Goal: Task Accomplishment & Management: Manage account settings

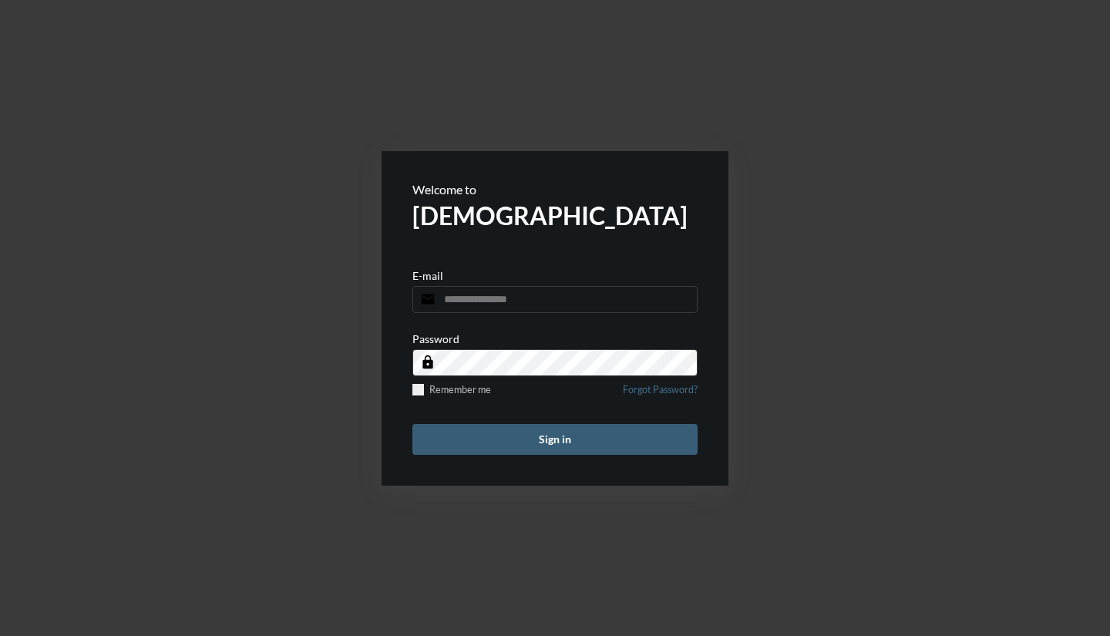
drag, startPoint x: 454, startPoint y: 291, endPoint x: 441, endPoint y: 297, distance: 14.2
click at [441, 297] on input "email" at bounding box center [554, 299] width 285 height 27
type input "**********"
click at [412, 424] on button "Sign in" at bounding box center [554, 439] width 285 height 31
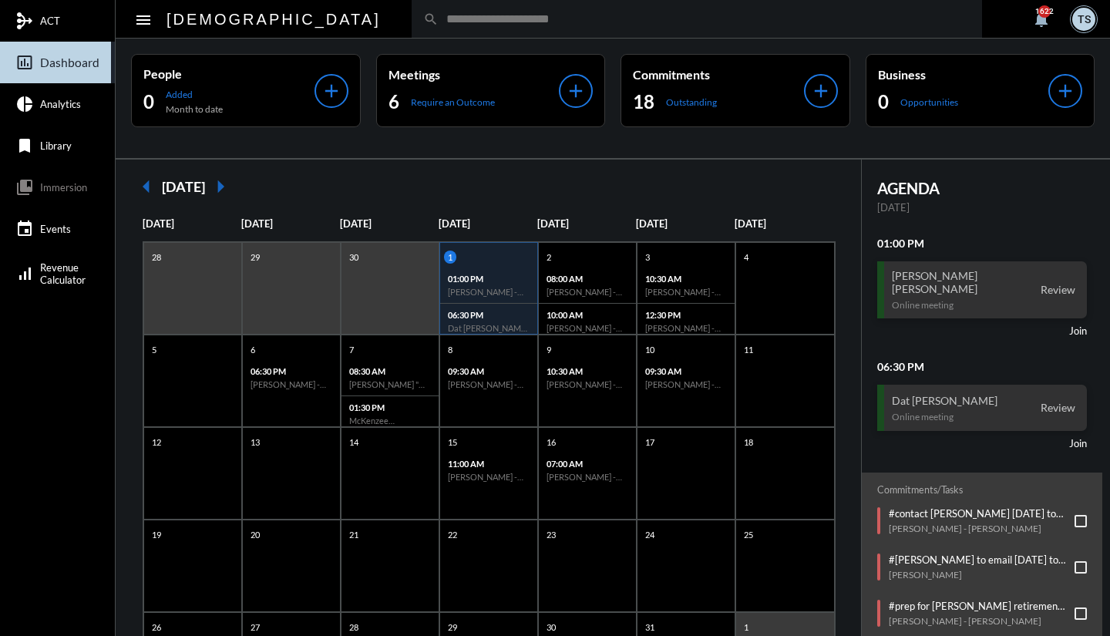
click at [427, 106] on p "Require an Outcome" at bounding box center [453, 102] width 84 height 12
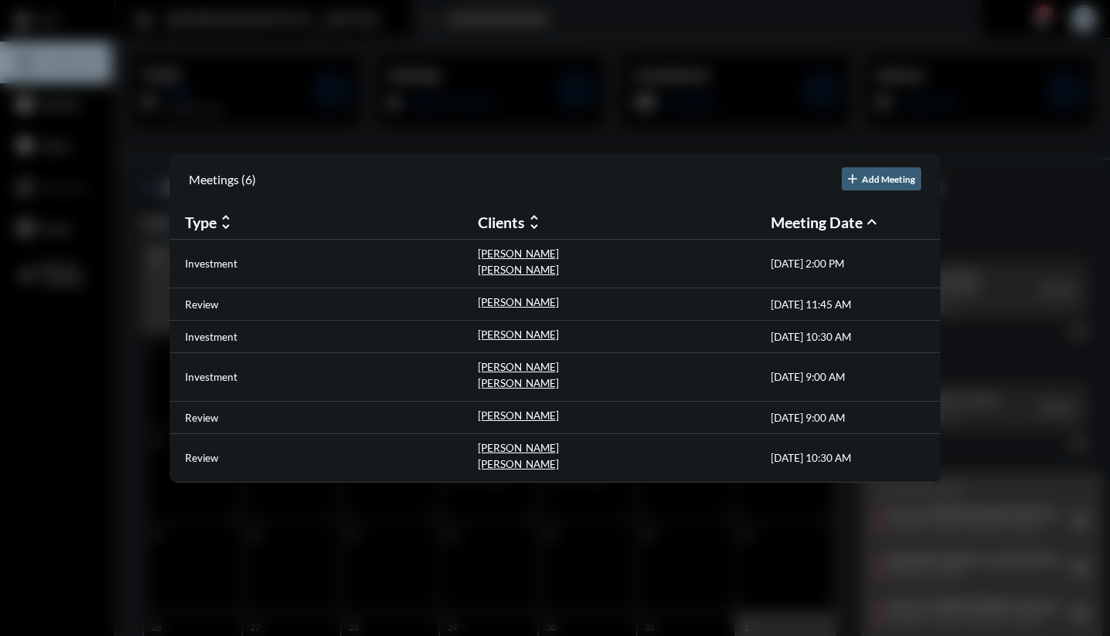
click at [239, 378] on div "Investment" at bounding box center [331, 377] width 293 height 32
click at [506, 373] on div "[PERSON_NAME]" at bounding box center [518, 369] width 81 height 16
click at [224, 377] on p "Investment" at bounding box center [211, 377] width 52 height 12
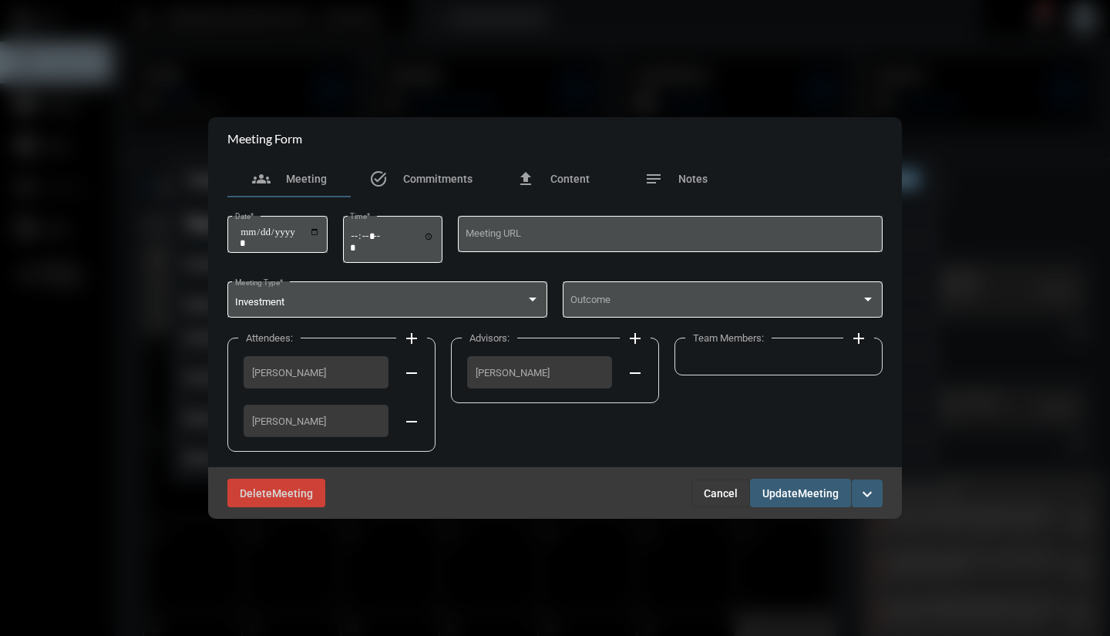
click at [628, 296] on div "Outcome" at bounding box center [722, 298] width 305 height 39
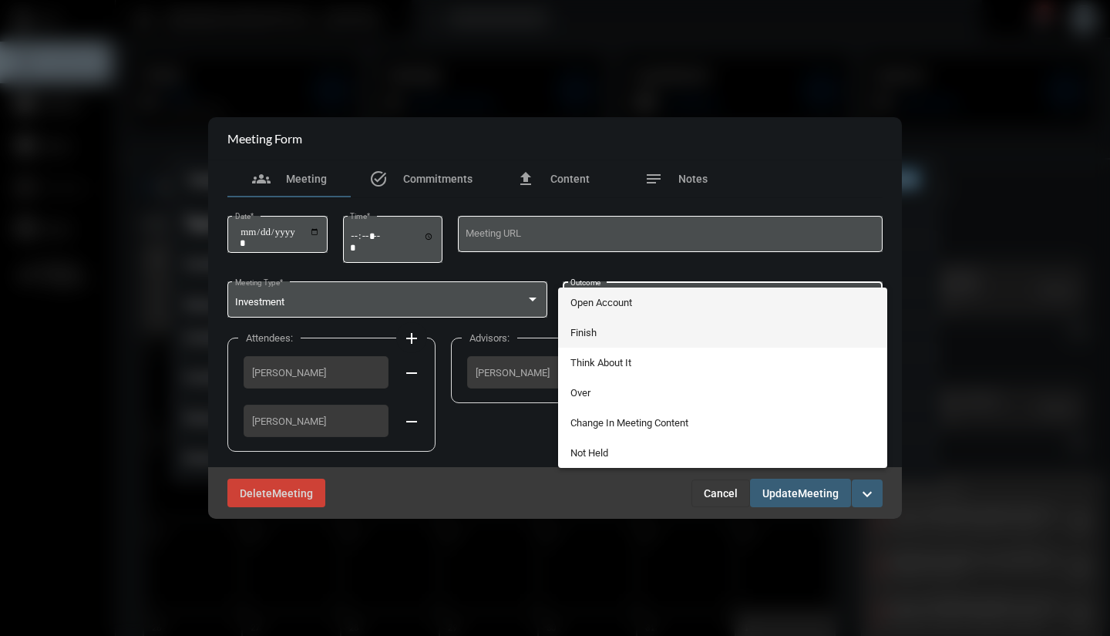
click at [606, 334] on span "Finish" at bounding box center [722, 332] width 305 height 30
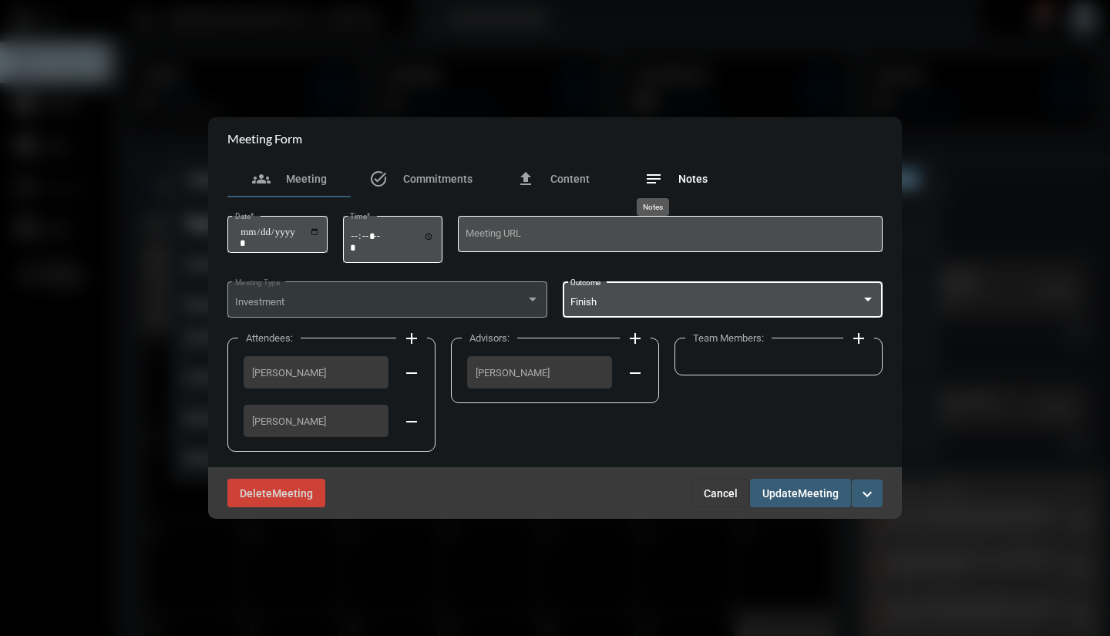
click at [648, 186] on mat-icon "notes" at bounding box center [653, 179] width 18 height 18
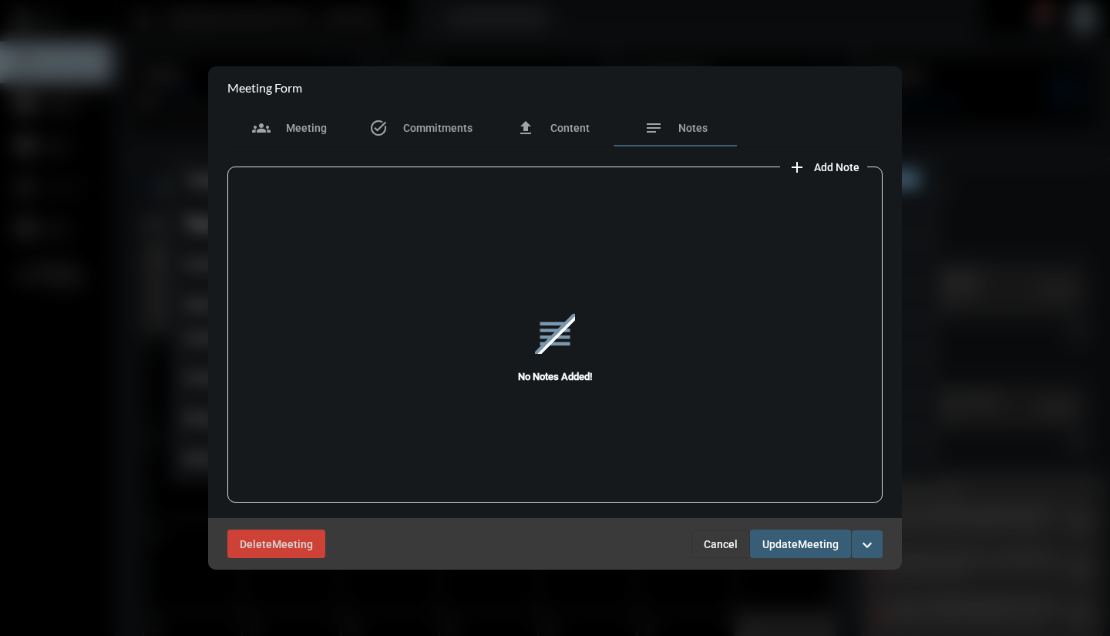
drag, startPoint x: 791, startPoint y: 166, endPoint x: 800, endPoint y: 172, distance: 10.0
click at [800, 172] on mat-icon "add" at bounding box center [796, 167] width 18 height 18
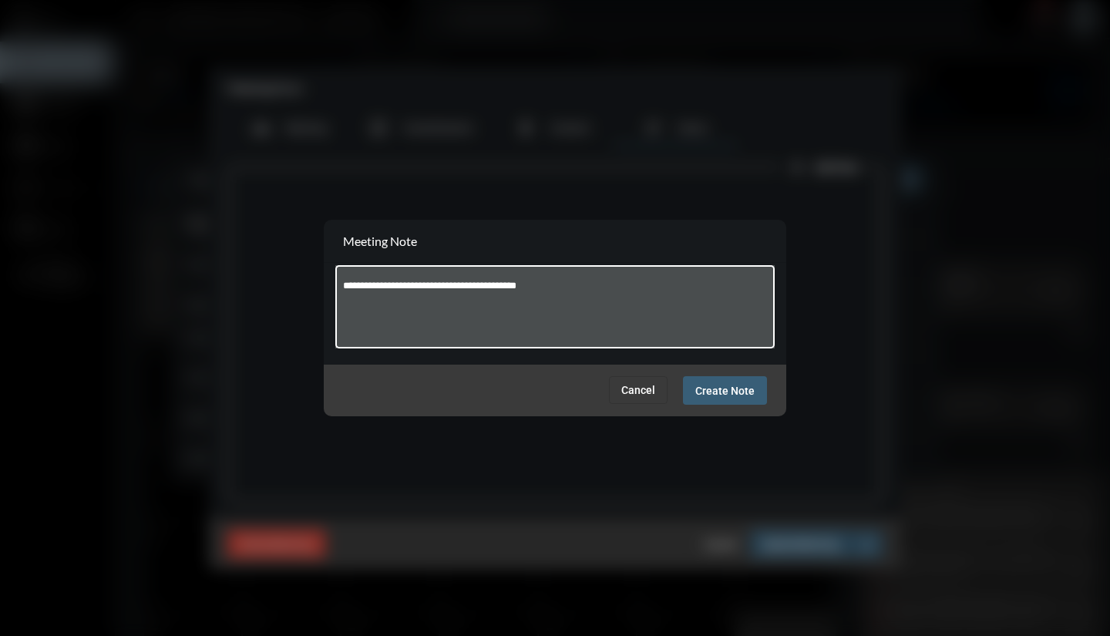
type textarea "**********"
click at [727, 390] on span "Create Note" at bounding box center [724, 390] width 59 height 12
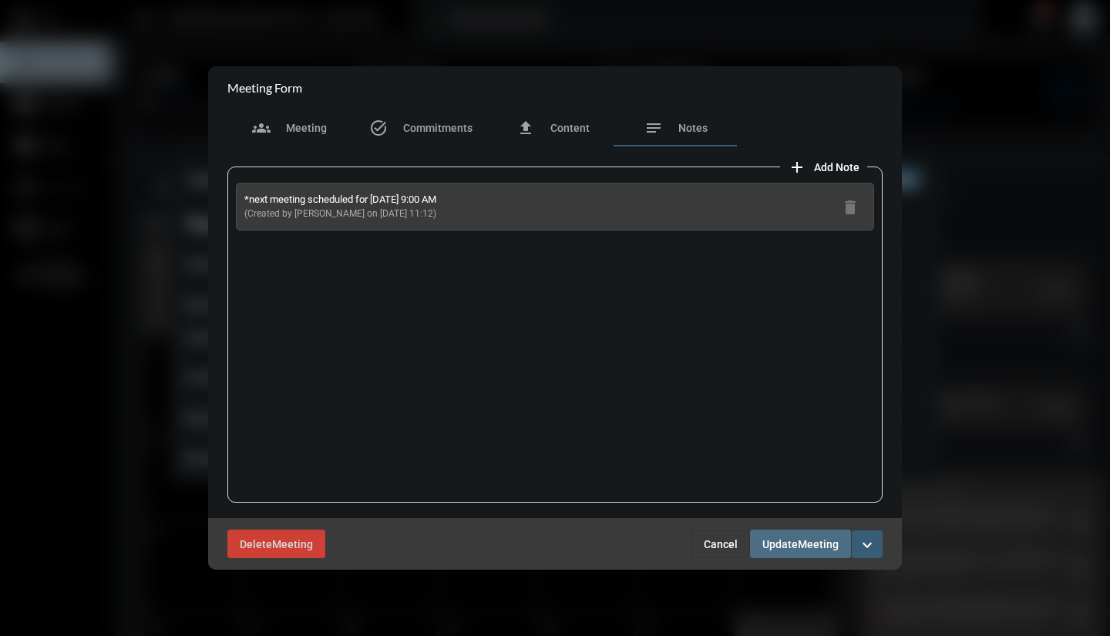
click at [791, 547] on span "Update" at bounding box center [779, 544] width 35 height 12
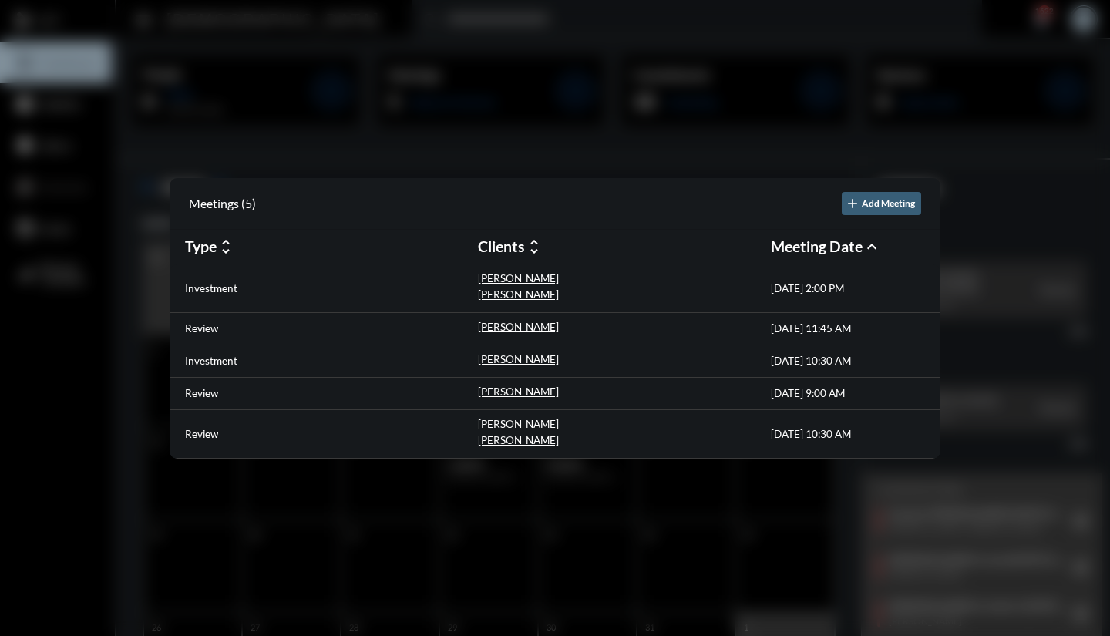
click at [25, 411] on div at bounding box center [555, 318] width 1110 height 636
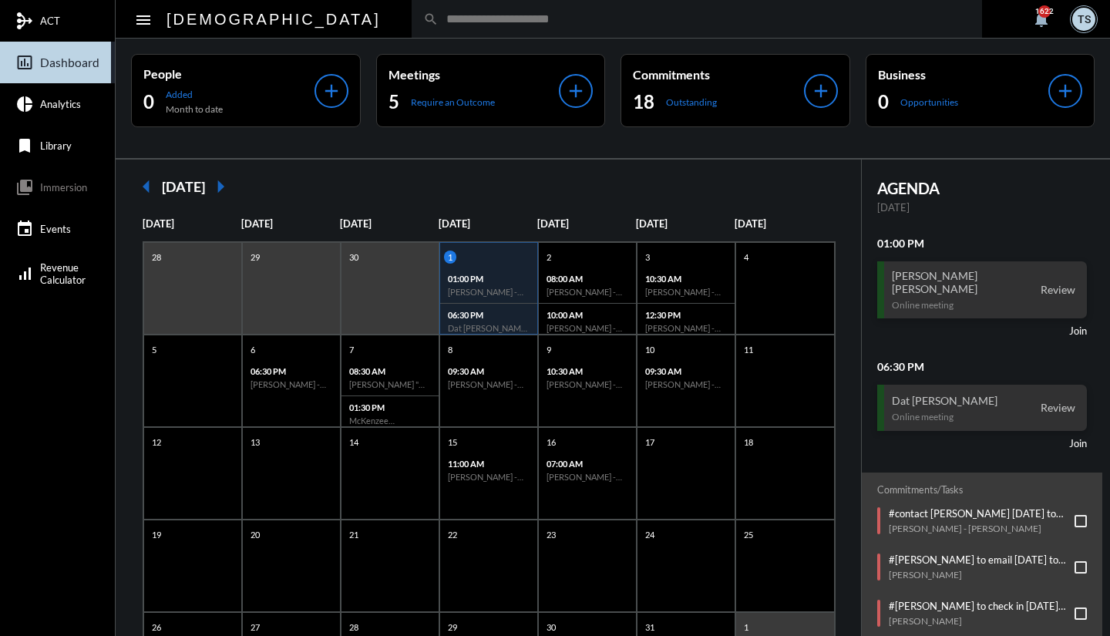
click at [450, 101] on p "Require an Outcome" at bounding box center [453, 102] width 84 height 12
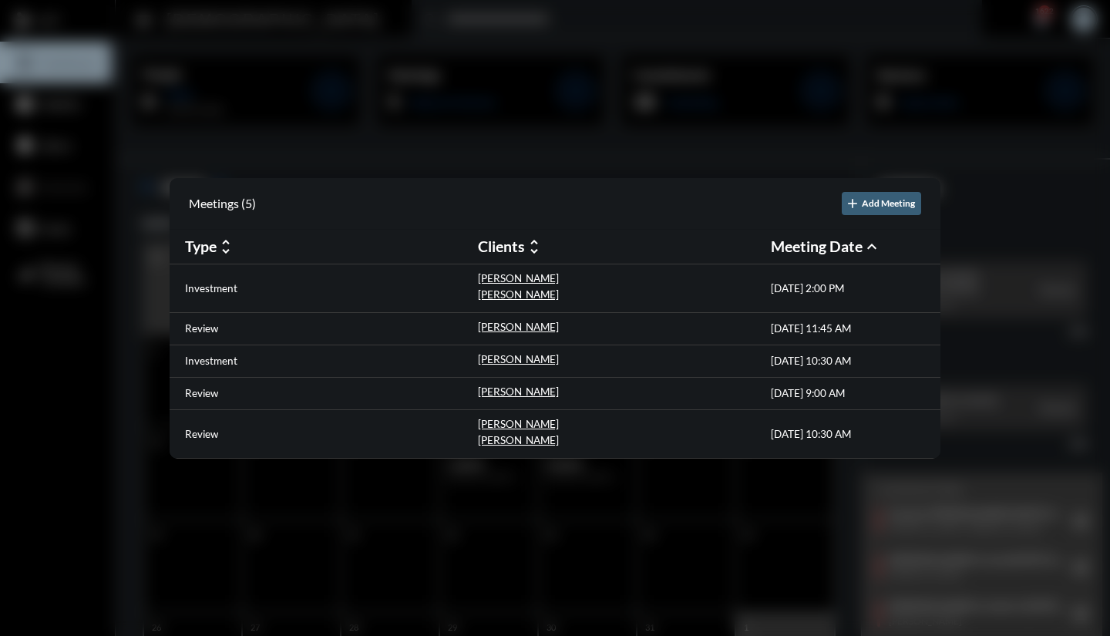
click at [498, 357] on p "[PERSON_NAME]" at bounding box center [518, 359] width 81 height 12
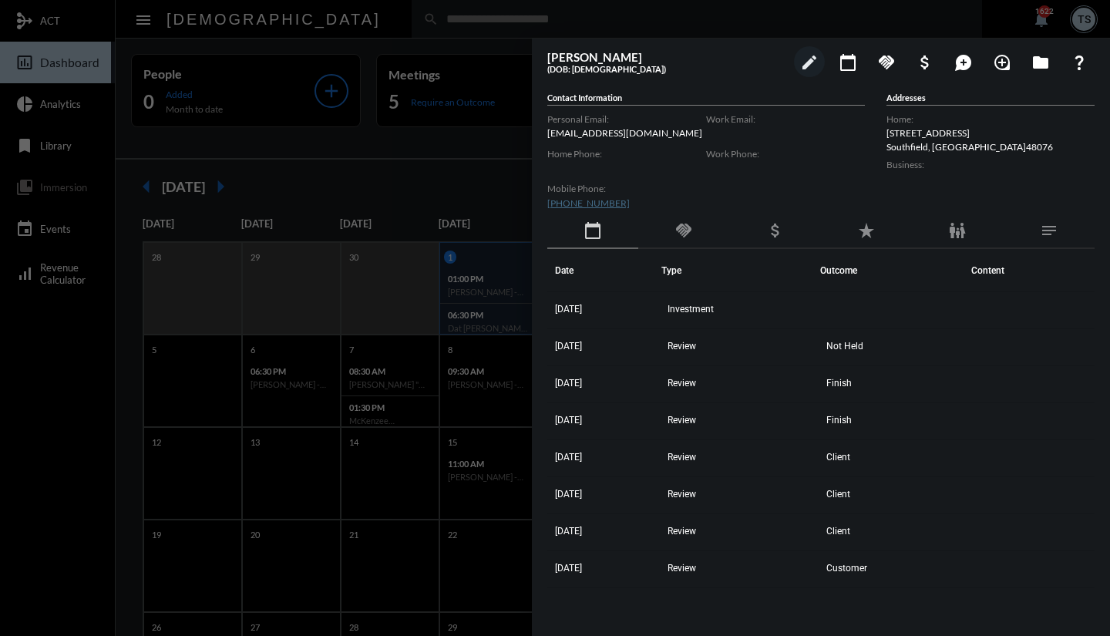
click at [580, 312] on span "[DATE]" at bounding box center [568, 309] width 27 height 11
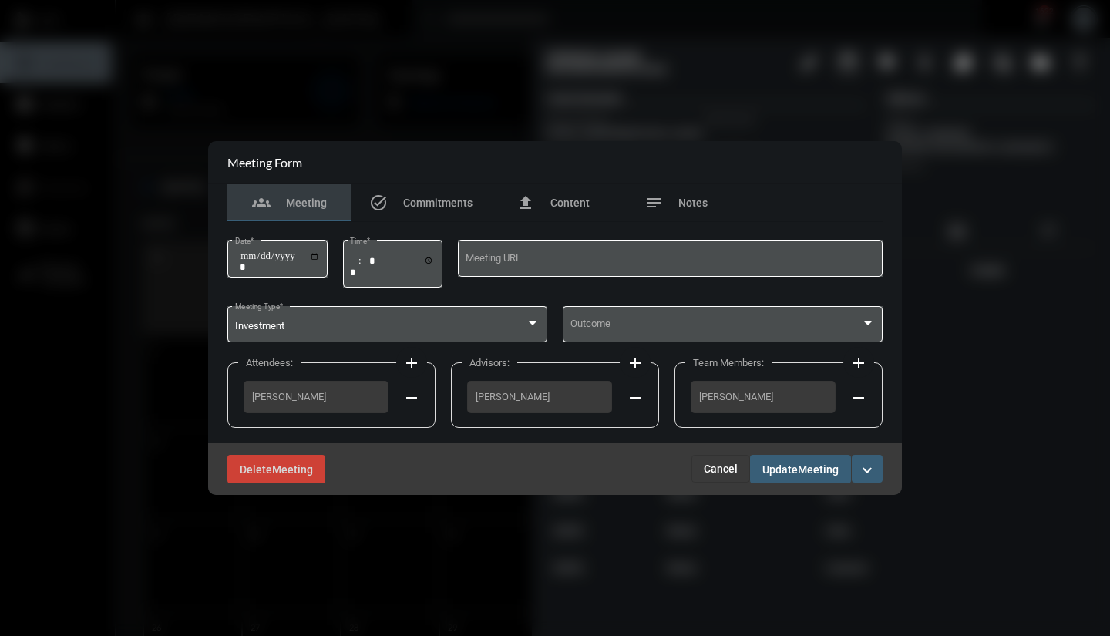
click at [629, 318] on div "Outcome" at bounding box center [722, 322] width 305 height 39
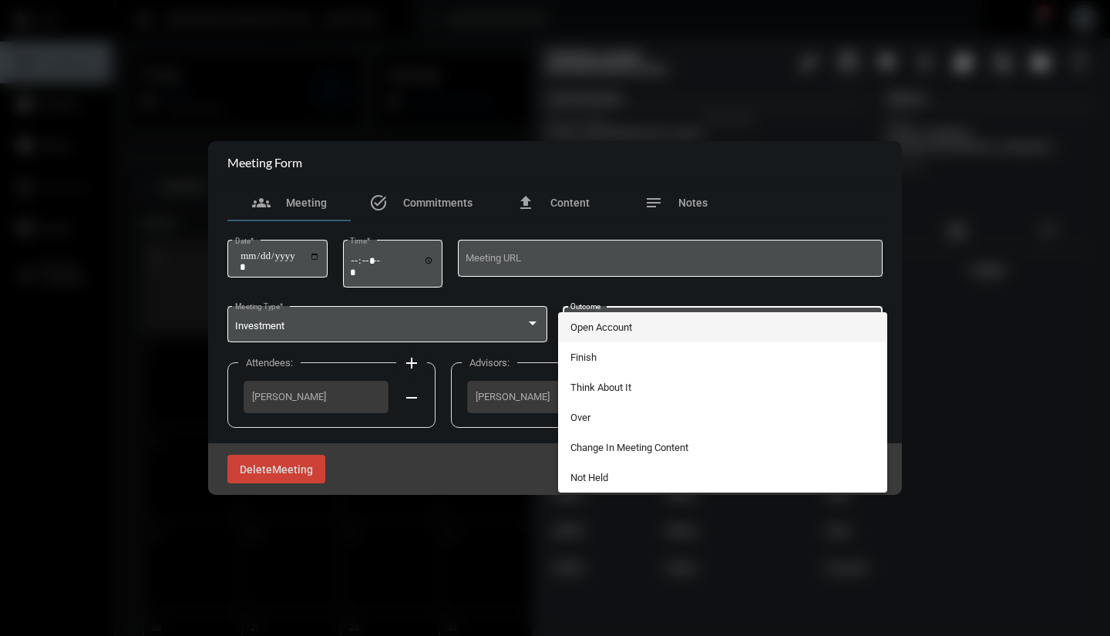
click at [519, 326] on div at bounding box center [555, 318] width 1110 height 636
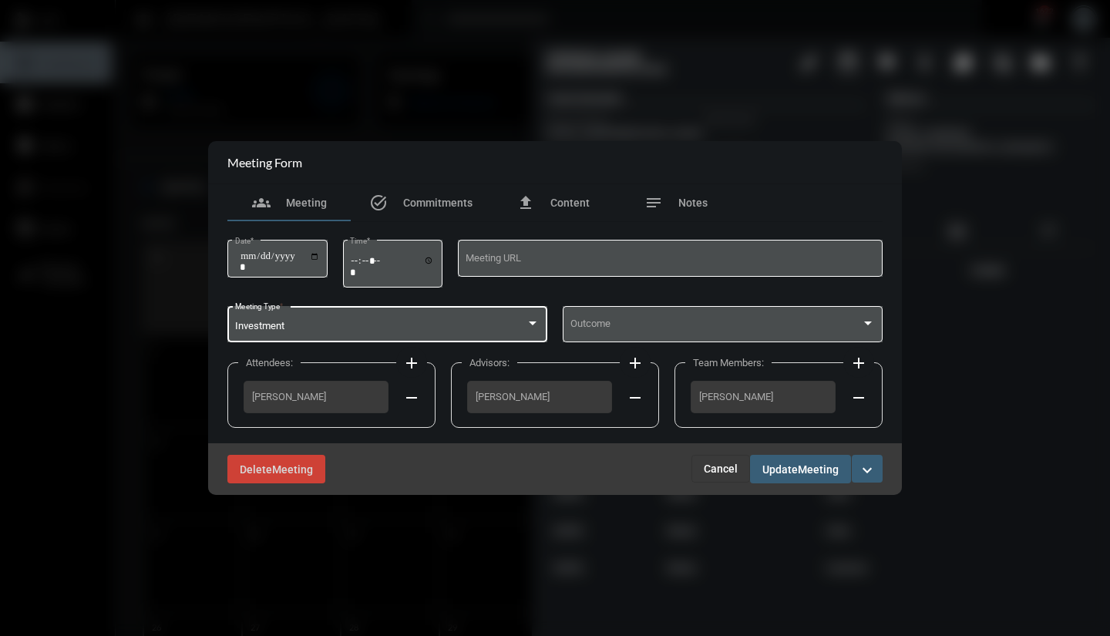
click at [519, 326] on div "Investment" at bounding box center [380, 327] width 291 height 12
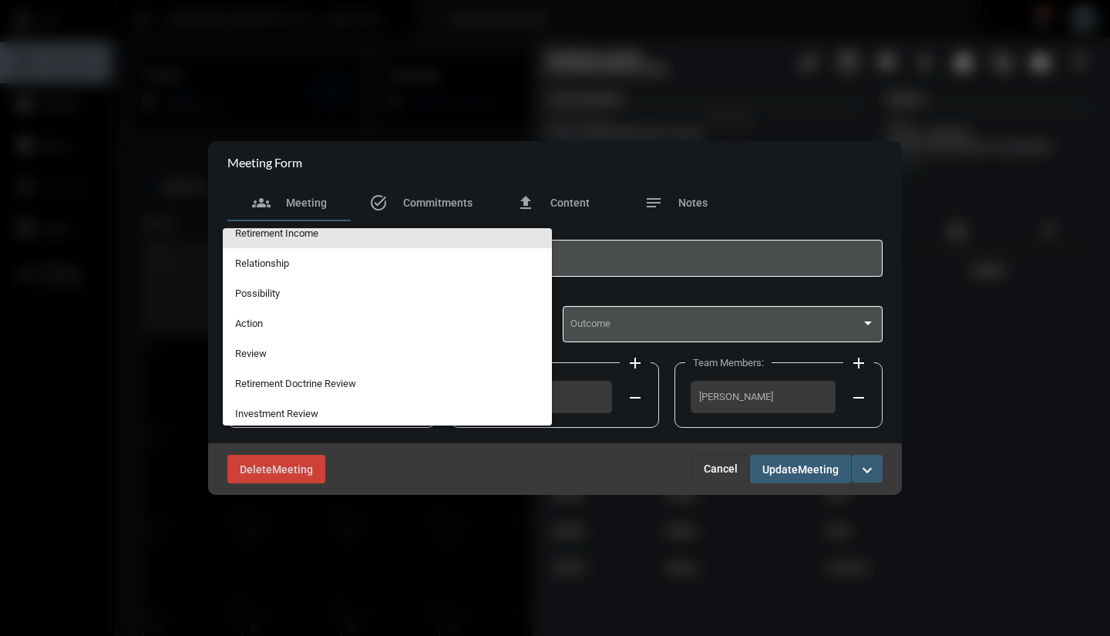
scroll to position [384, 0]
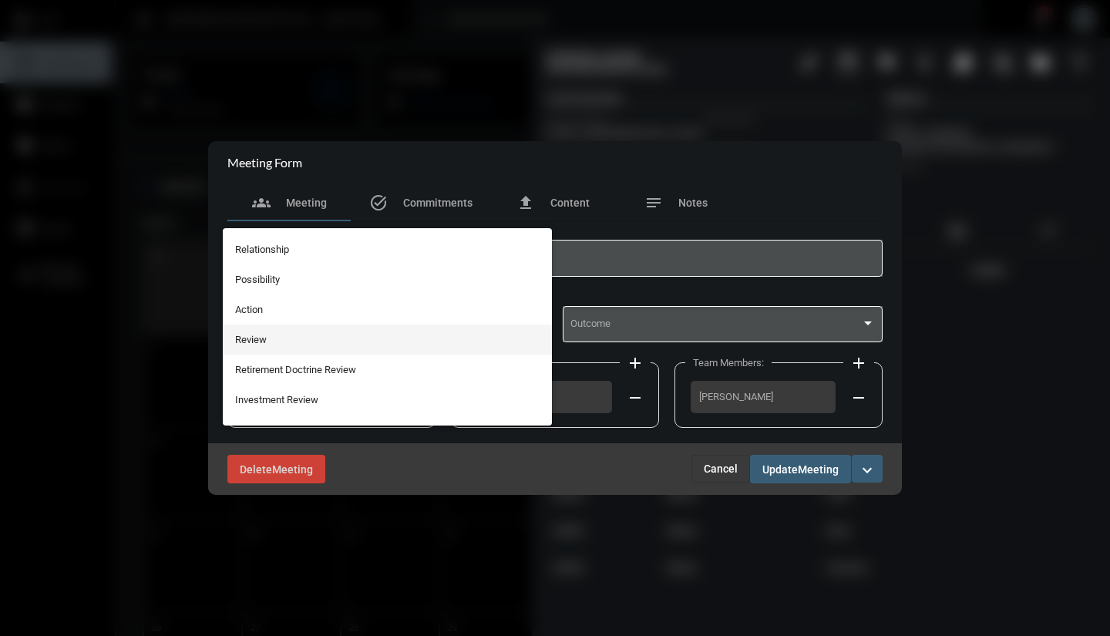
click at [262, 346] on span "Review" at bounding box center [387, 339] width 305 height 30
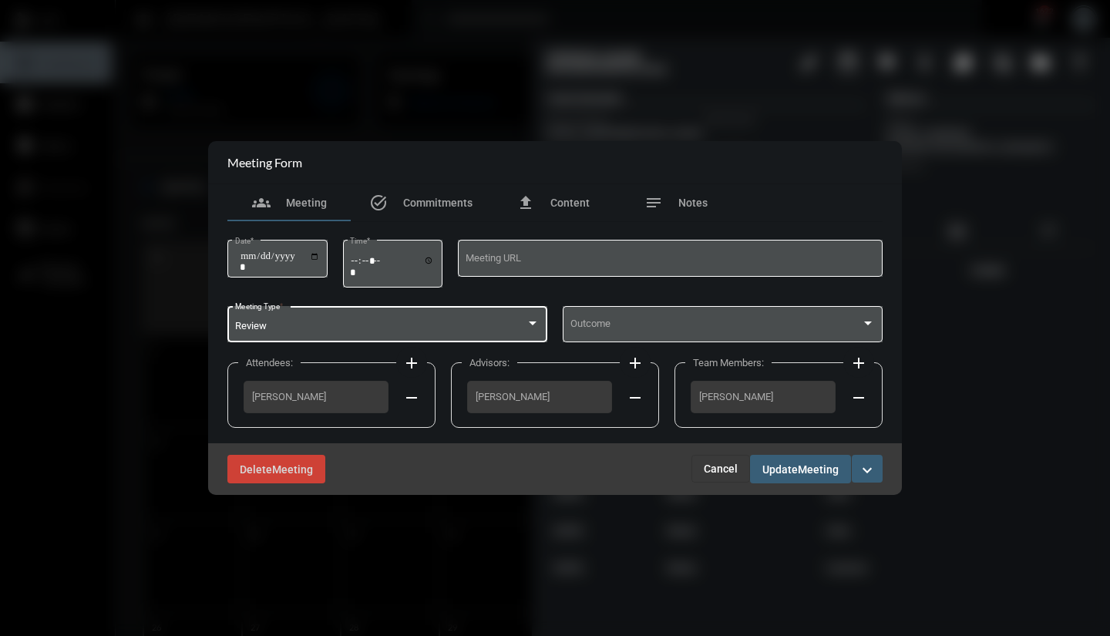
click at [587, 324] on span at bounding box center [715, 327] width 291 height 12
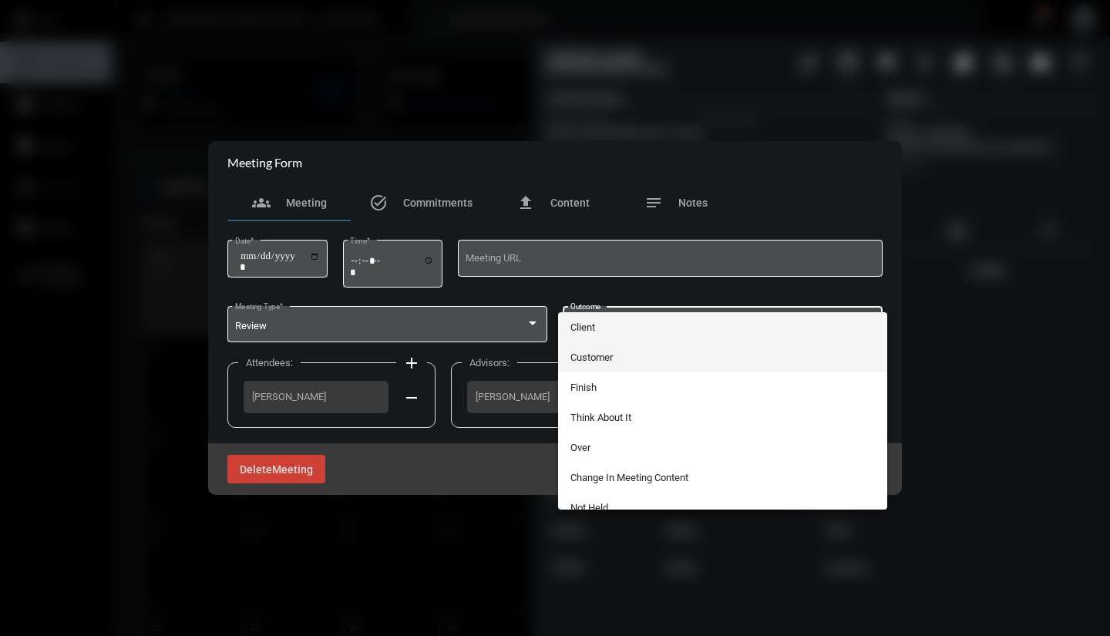
click at [586, 357] on span "Customer" at bounding box center [722, 357] width 305 height 30
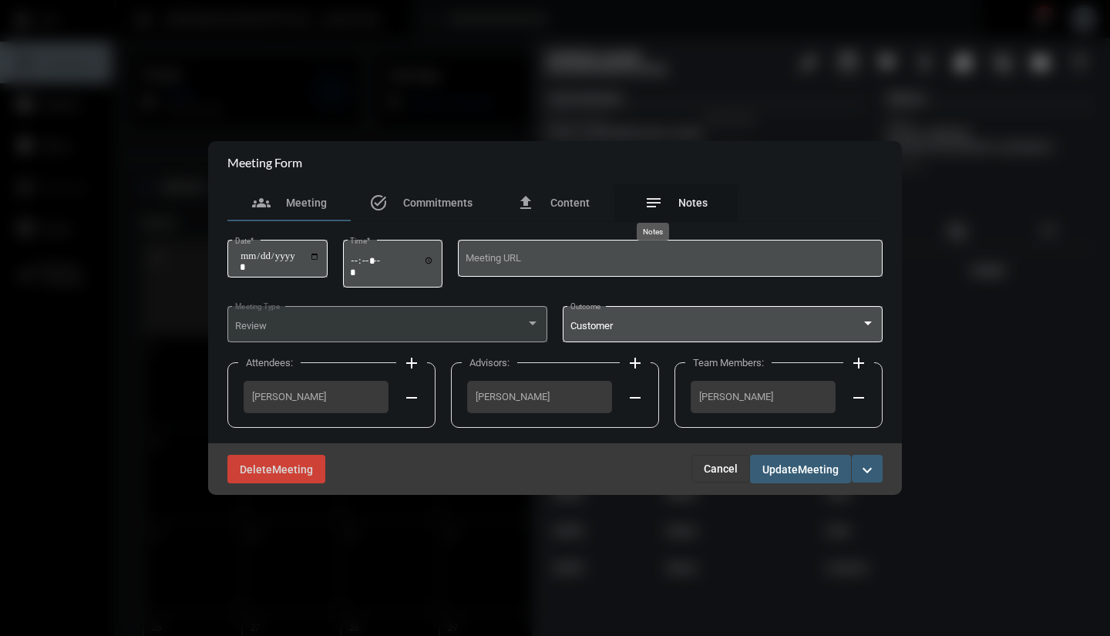
click at [656, 203] on mat-icon "notes" at bounding box center [653, 202] width 18 height 18
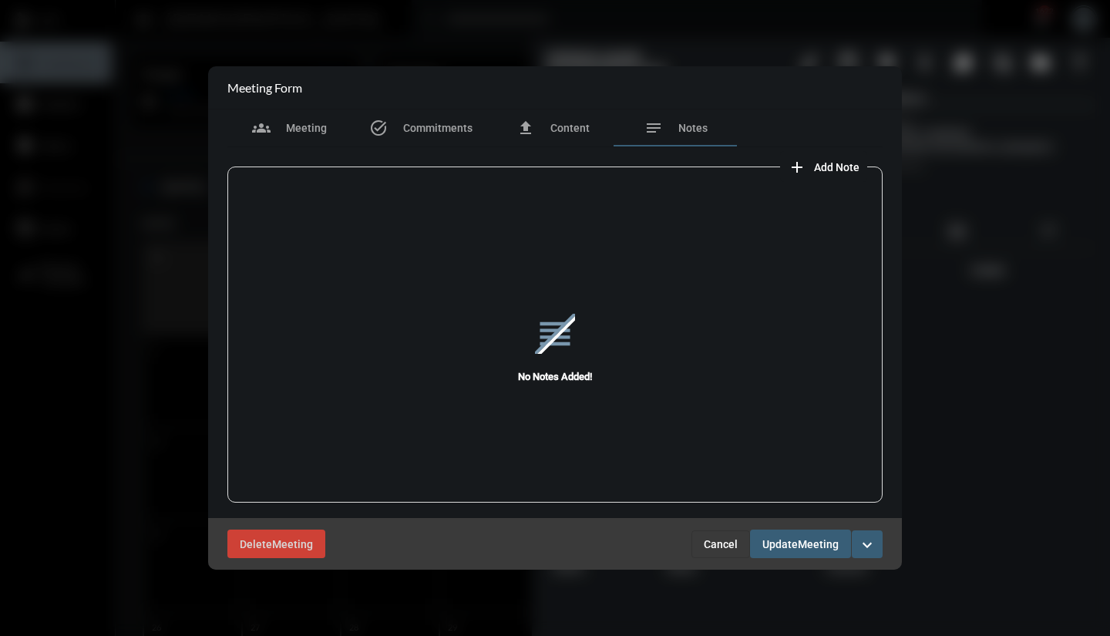
click at [794, 166] on mat-icon "add" at bounding box center [796, 167] width 18 height 18
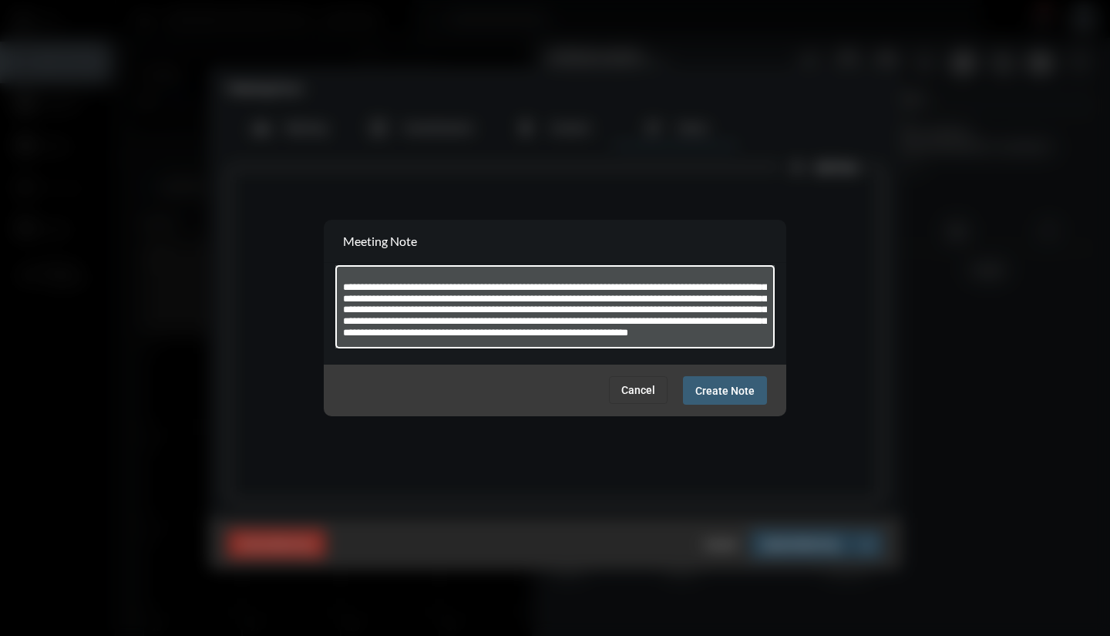
scroll to position [42, 0]
type textarea "**********"
click at [729, 395] on span "Create Note" at bounding box center [724, 390] width 59 height 12
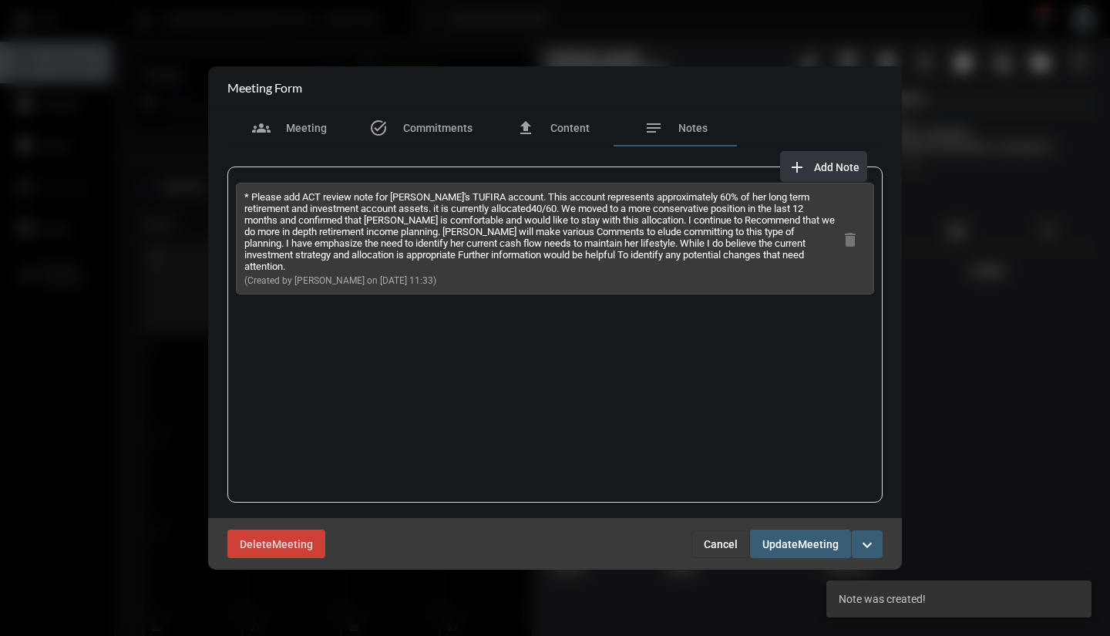
click at [816, 159] on button "add Add Note" at bounding box center [823, 166] width 87 height 31
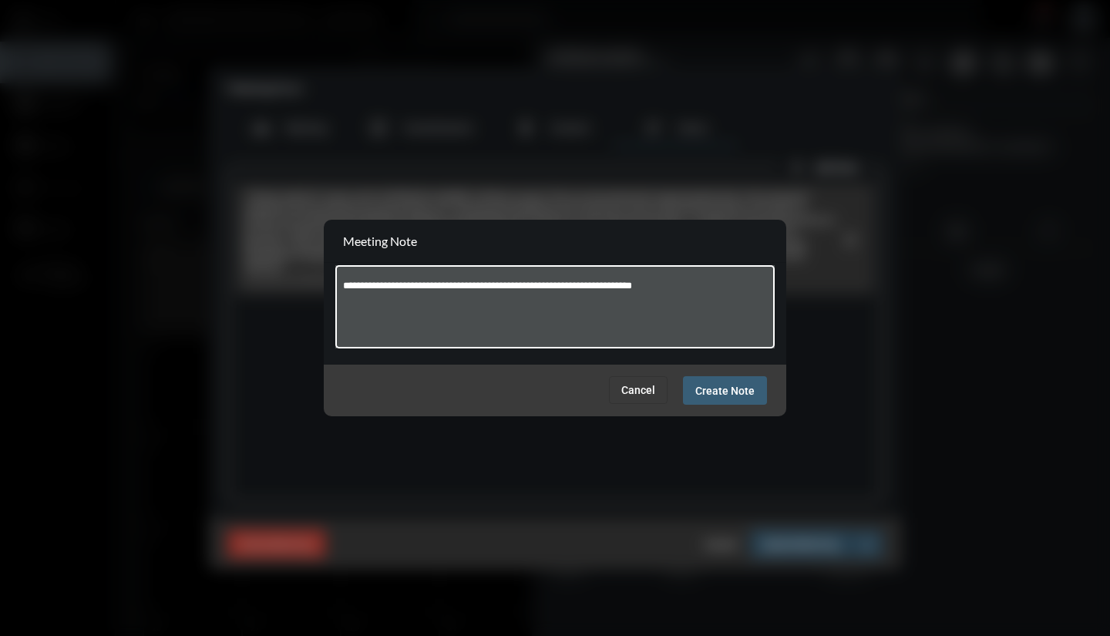
type textarea "**********"
click at [723, 391] on span "Create Note" at bounding box center [724, 390] width 59 height 12
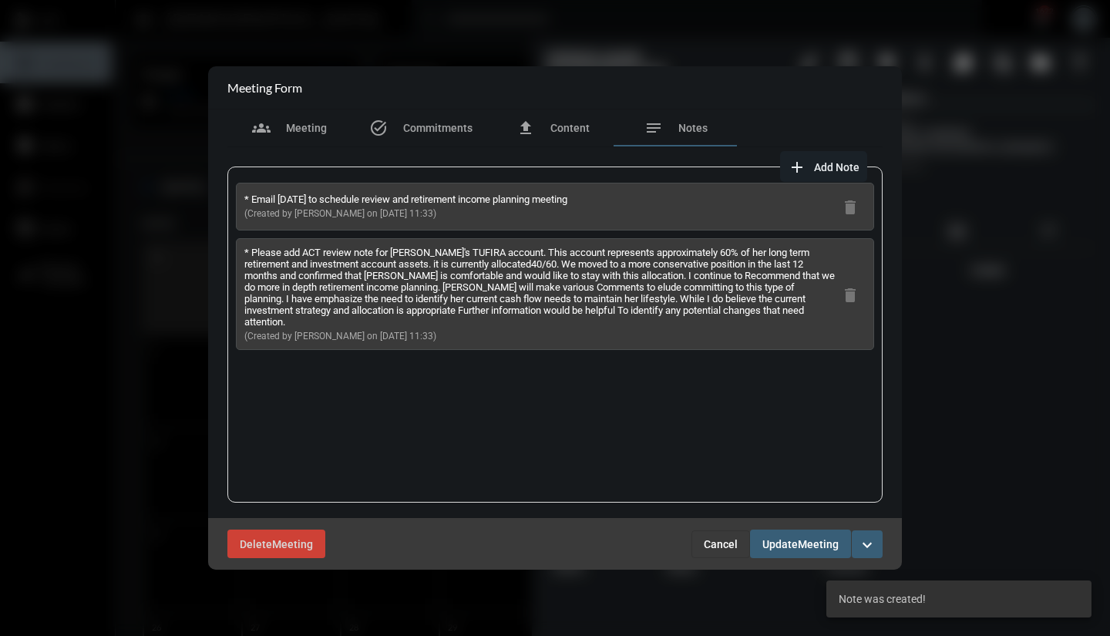
click at [779, 542] on span "Update" at bounding box center [779, 544] width 35 height 12
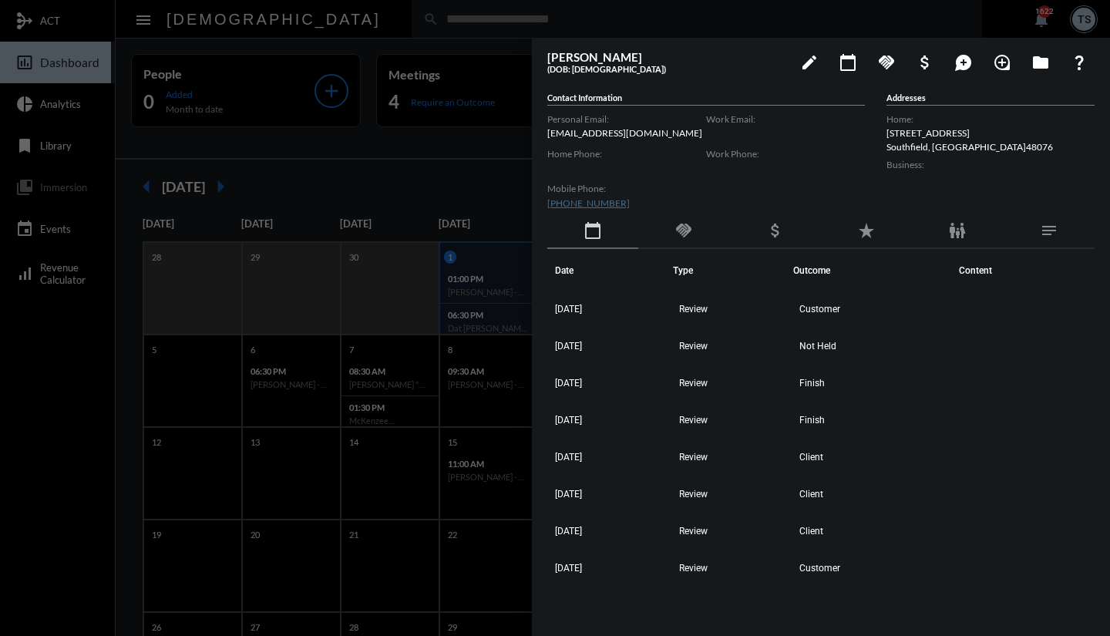
click at [496, 180] on div at bounding box center [555, 318] width 1110 height 636
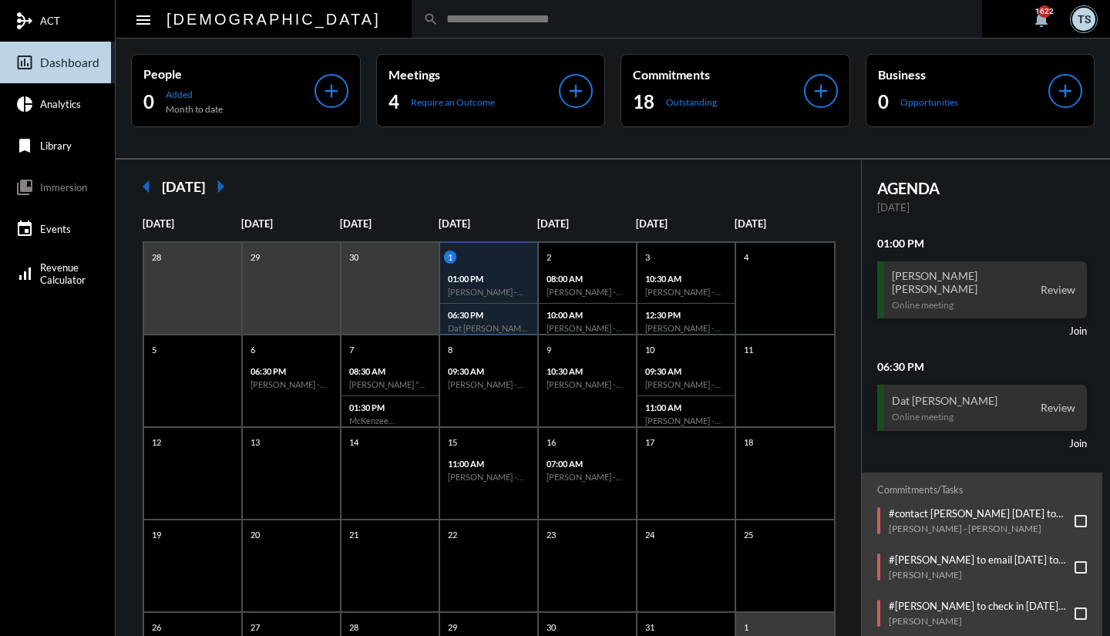
click at [459, 103] on p "Require an Outcome" at bounding box center [453, 102] width 84 height 12
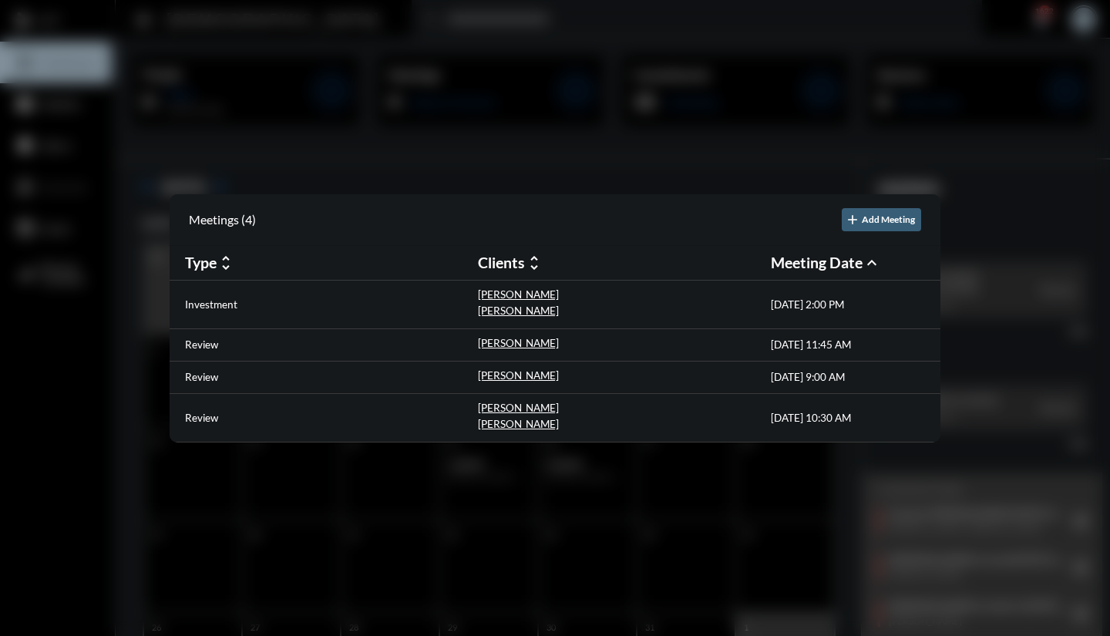
click at [478, 343] on p "[PERSON_NAME]" at bounding box center [518, 343] width 81 height 12
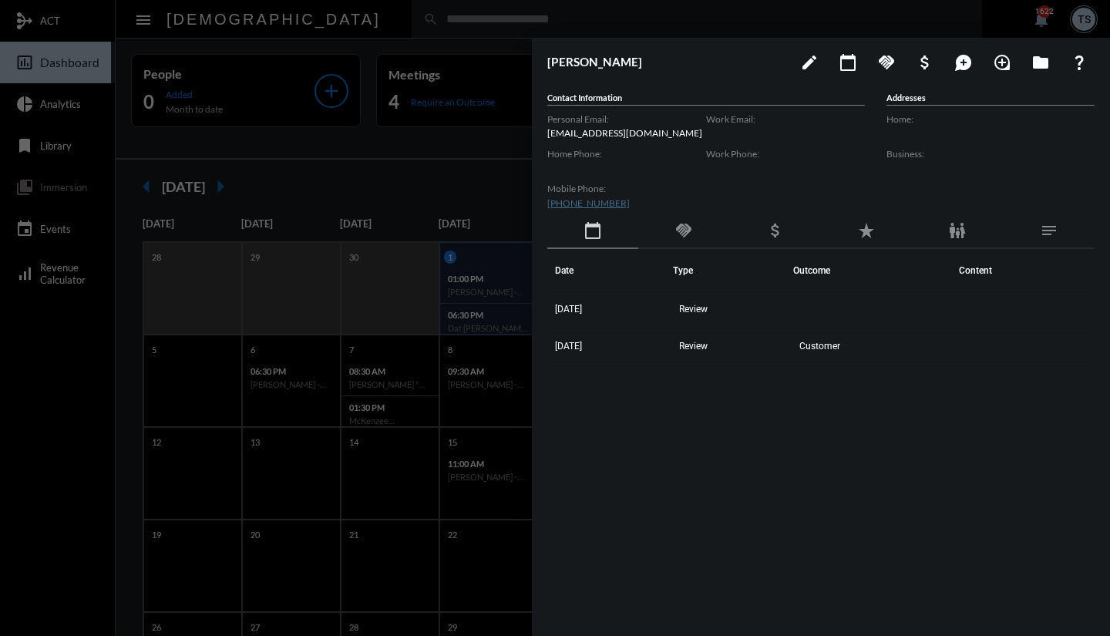
click at [567, 314] on span "[DATE]" at bounding box center [568, 309] width 27 height 11
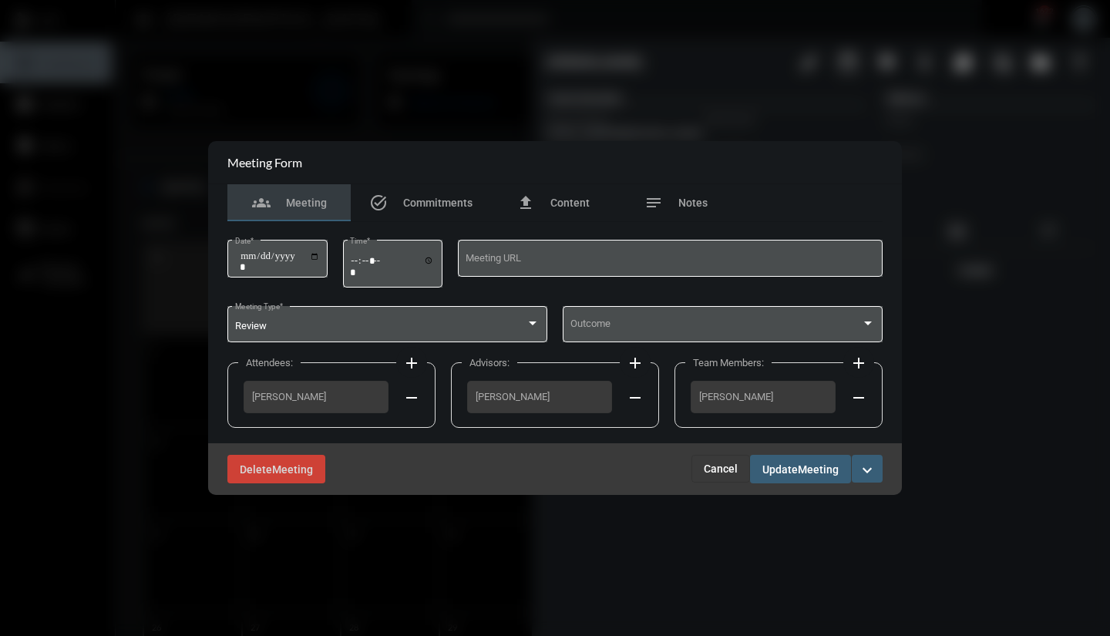
click at [607, 313] on div "Outcome" at bounding box center [722, 322] width 305 height 39
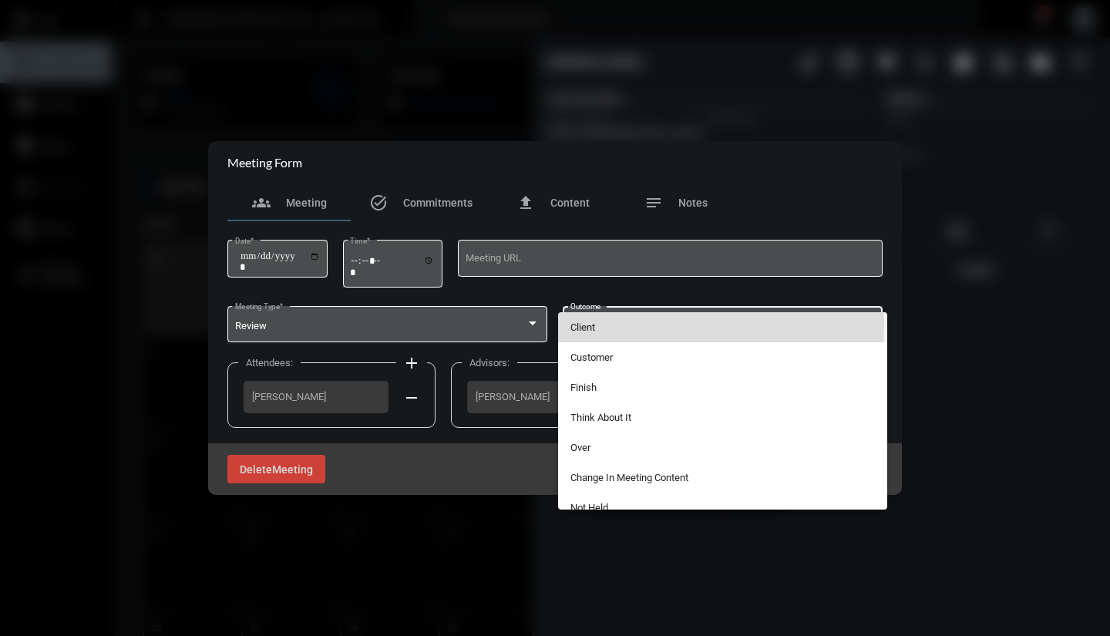
click at [587, 324] on span "Client" at bounding box center [722, 327] width 305 height 30
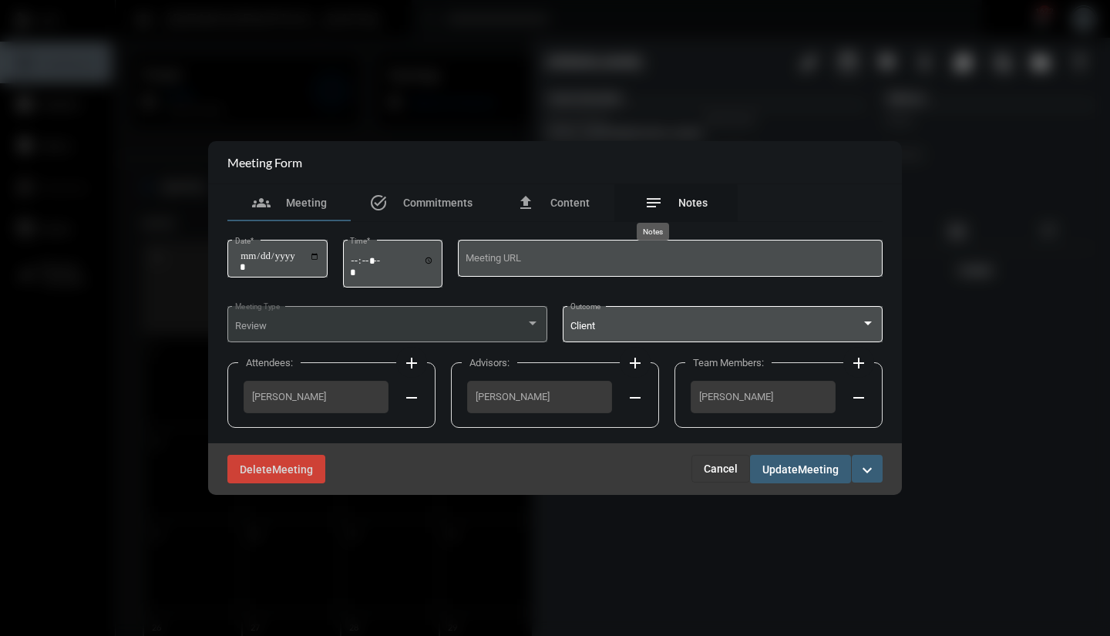
click at [650, 206] on mat-icon "notes" at bounding box center [653, 202] width 18 height 18
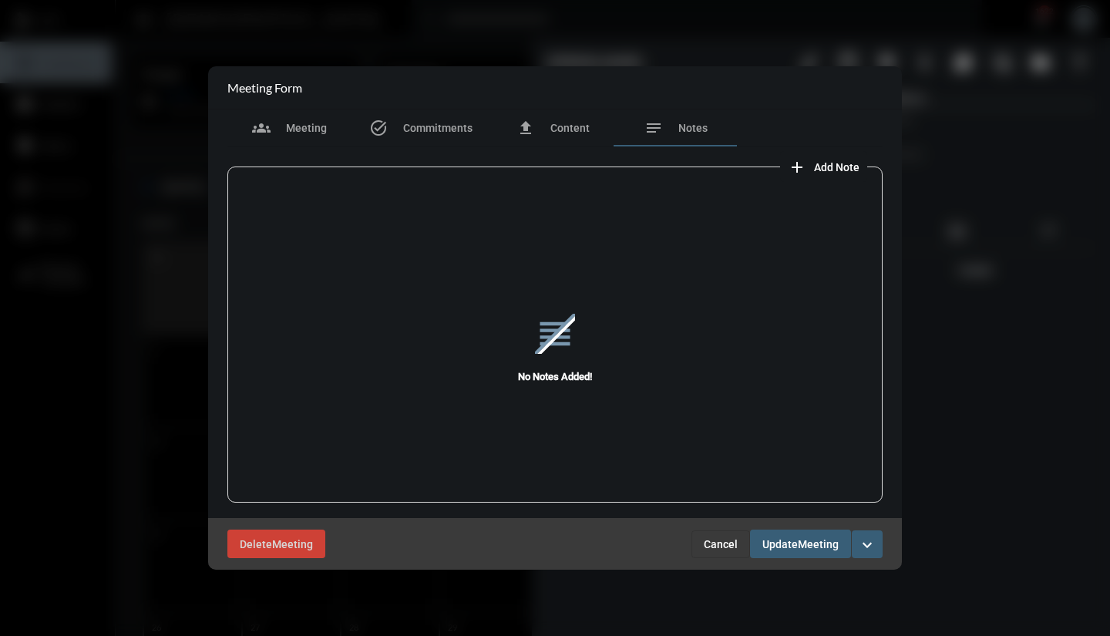
click at [791, 171] on mat-icon "add" at bounding box center [796, 167] width 18 height 18
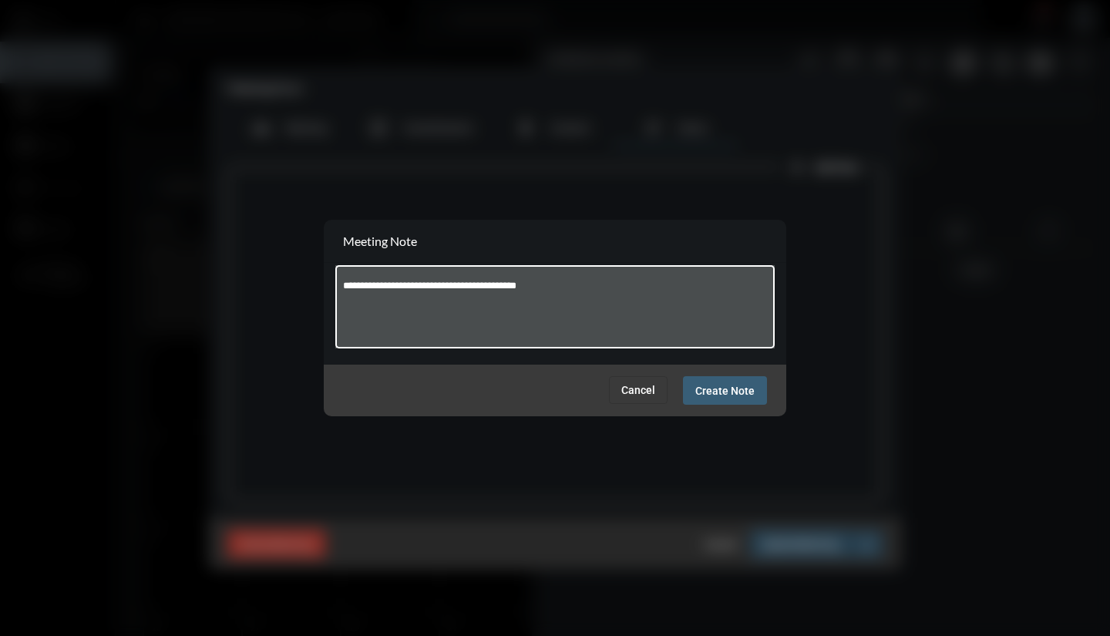
type textarea "**********"
click at [703, 390] on span "Create Note" at bounding box center [724, 390] width 59 height 12
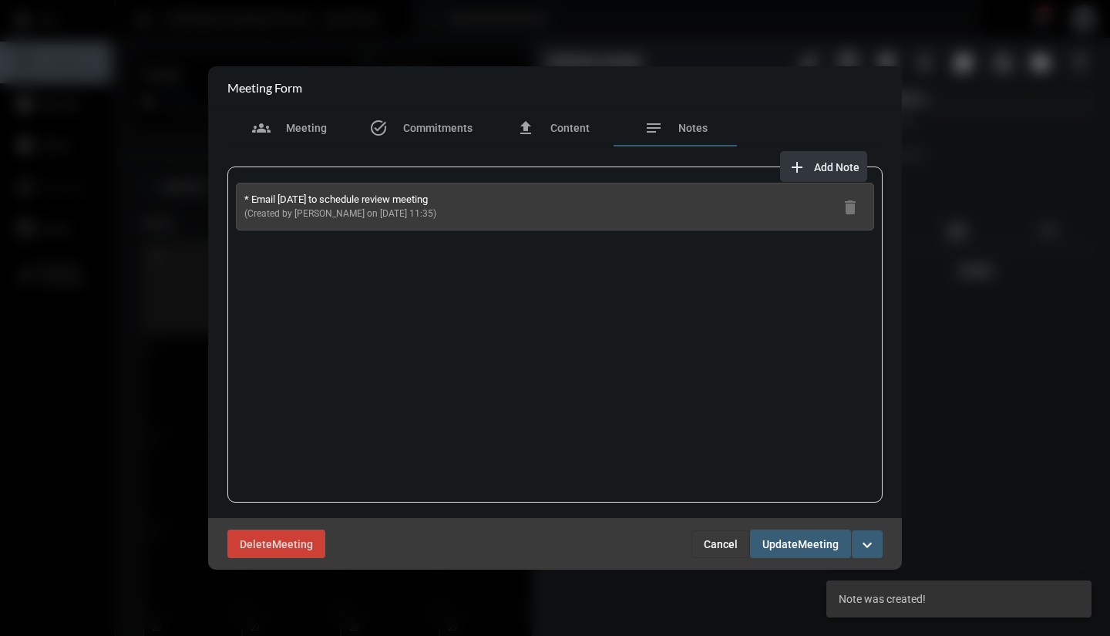
click at [796, 176] on mat-icon "add" at bounding box center [796, 167] width 18 height 18
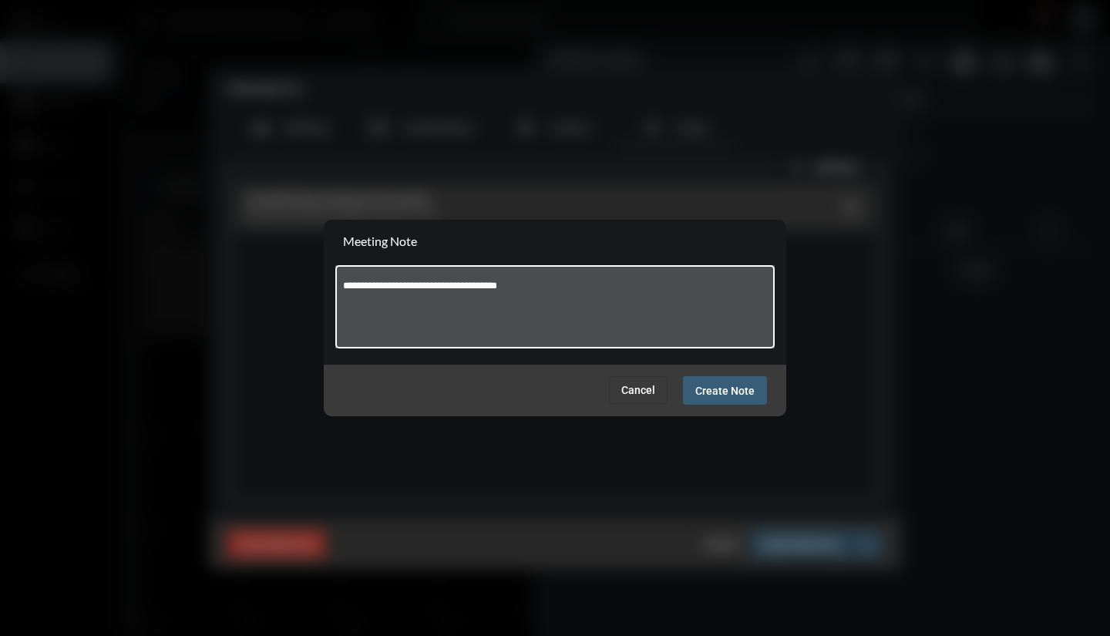
click at [511, 284] on textarea "**********" at bounding box center [555, 309] width 425 height 61
click at [531, 289] on textarea "**********" at bounding box center [555, 309] width 425 height 61
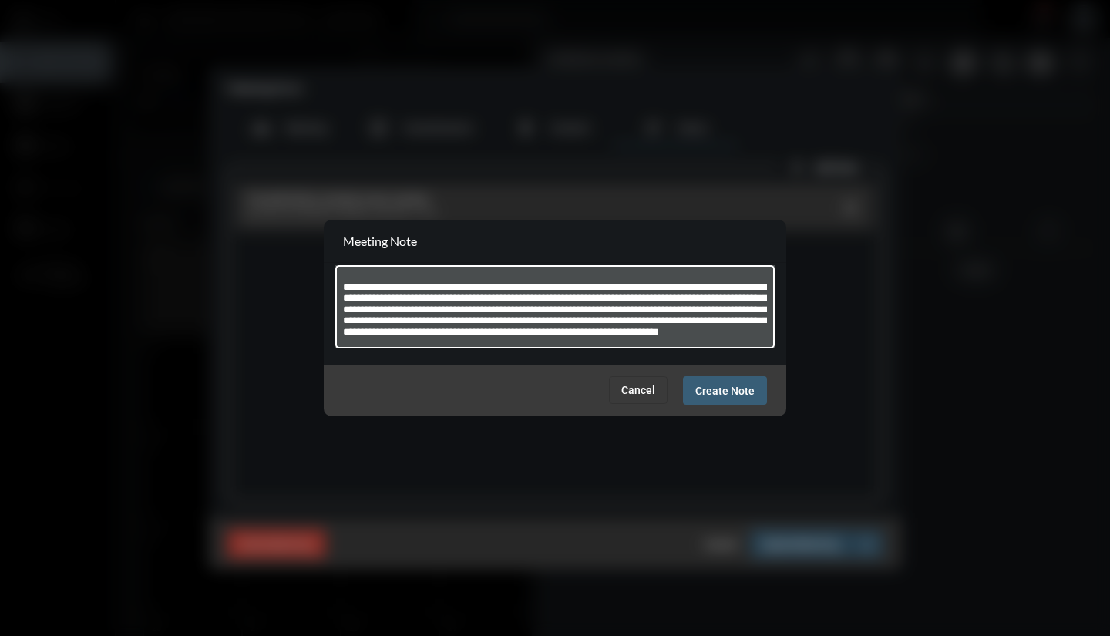
scroll to position [31, 0]
type textarea "**********"
click at [718, 396] on span "Create Note" at bounding box center [724, 390] width 59 height 12
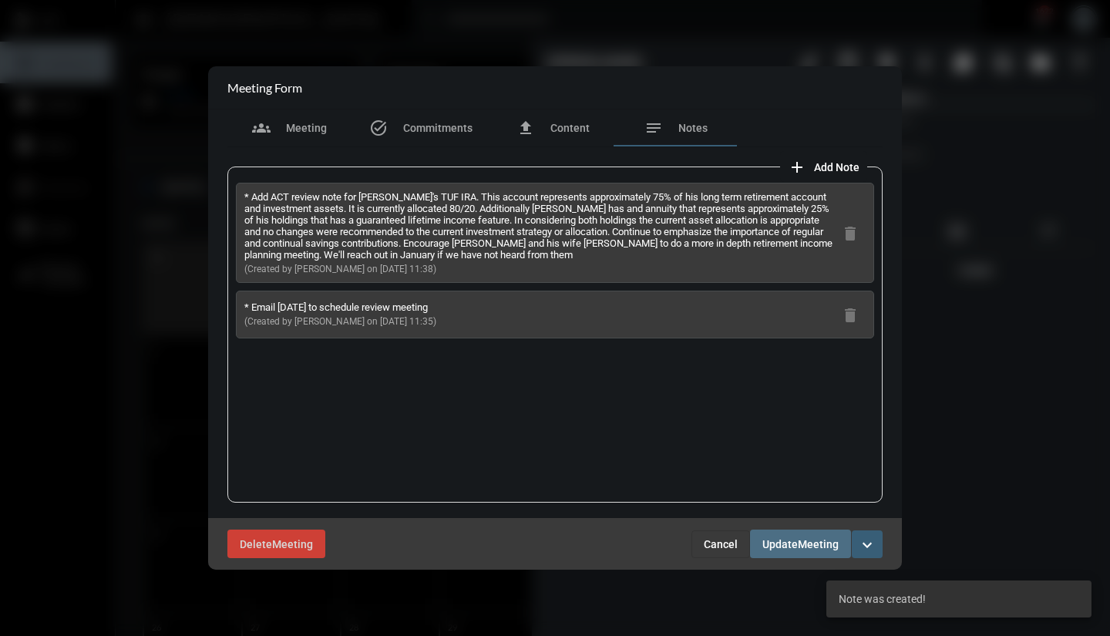
click at [784, 541] on span "Update" at bounding box center [779, 544] width 35 height 12
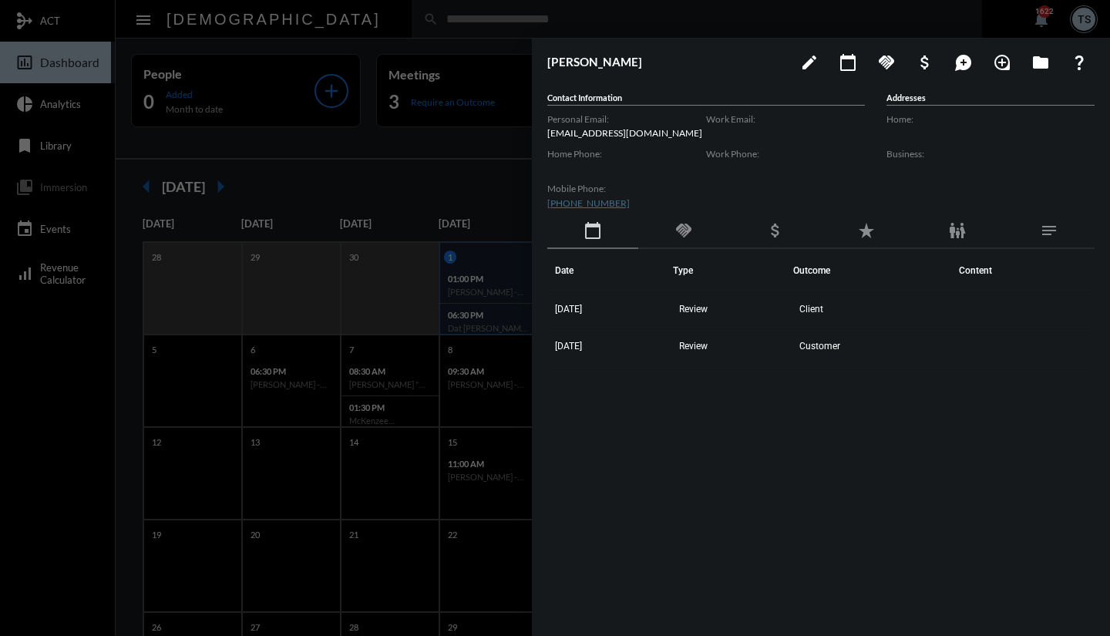
click at [471, 169] on div at bounding box center [555, 318] width 1110 height 636
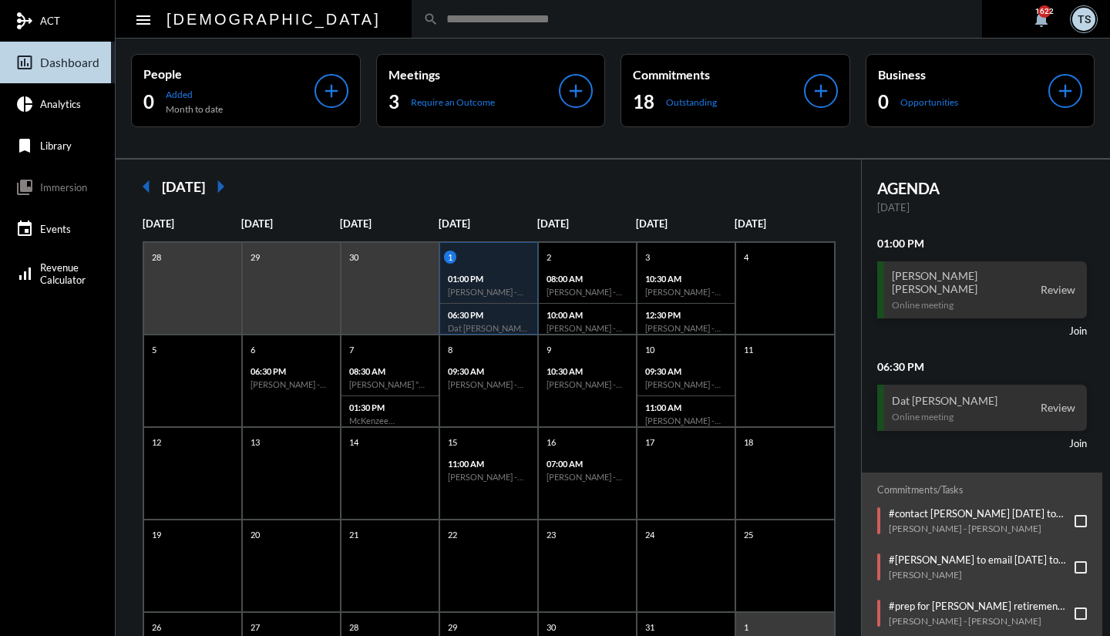
click at [466, 105] on p "Require an Outcome" at bounding box center [453, 102] width 84 height 12
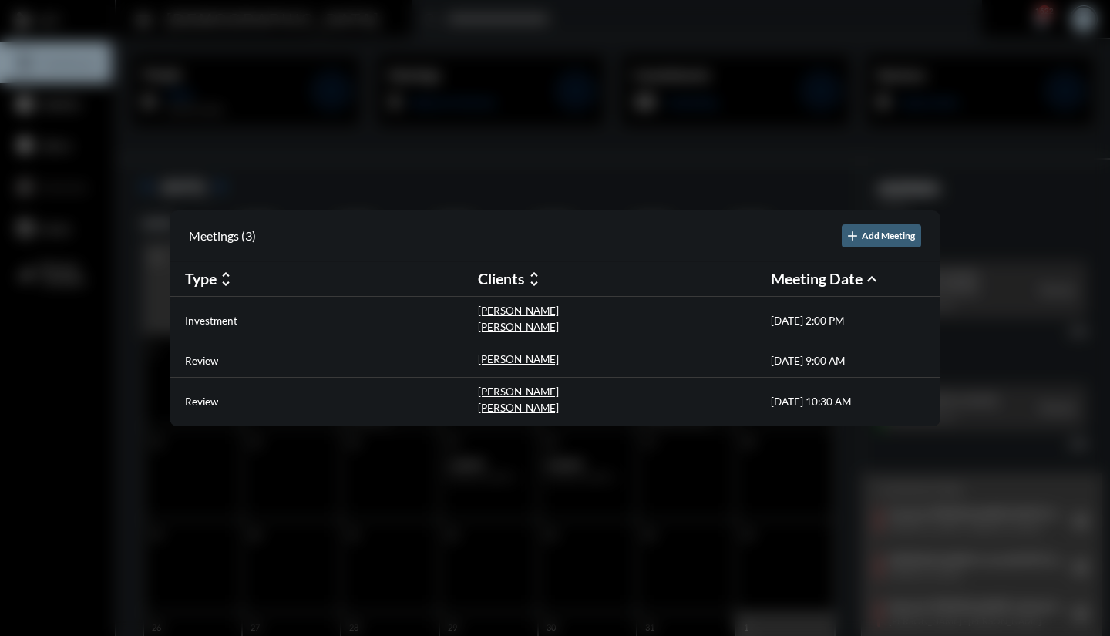
click at [499, 364] on p "[PERSON_NAME]" at bounding box center [518, 359] width 81 height 12
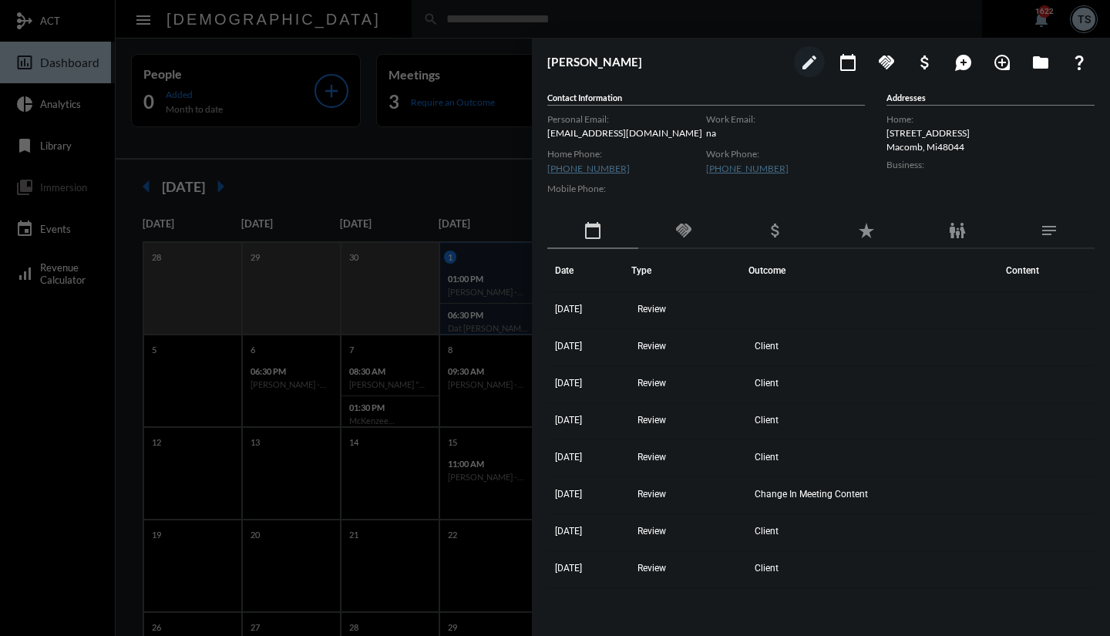
click at [602, 304] on td "[DATE]" at bounding box center [589, 310] width 84 height 37
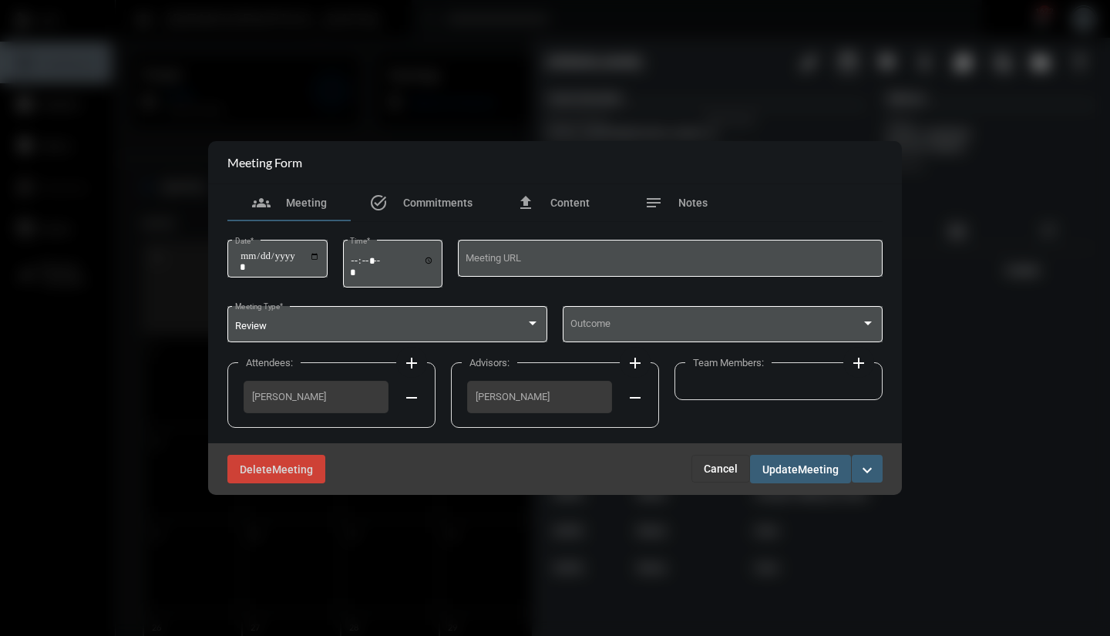
click at [621, 336] on div "Outcome" at bounding box center [722, 322] width 305 height 39
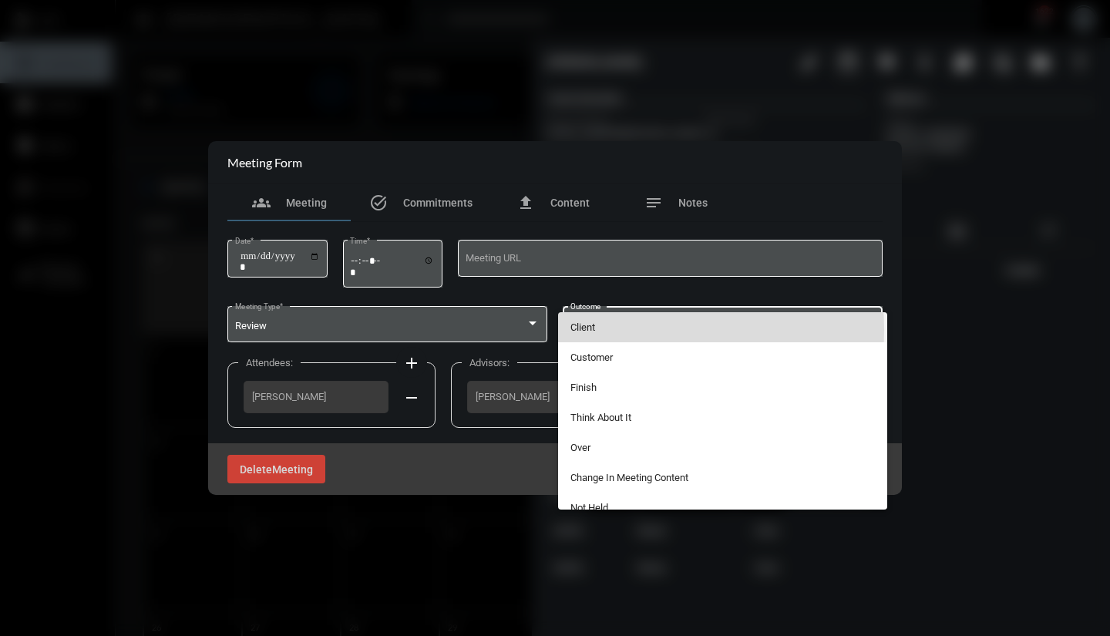
click at [603, 330] on span "Client" at bounding box center [722, 327] width 305 height 30
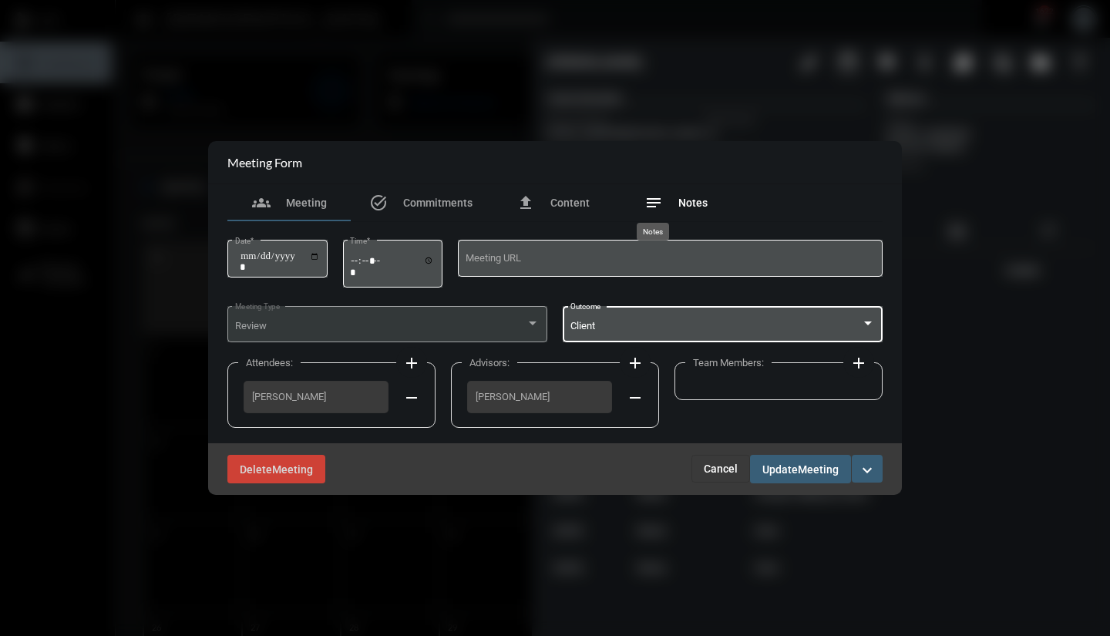
click at [655, 207] on mat-icon "notes" at bounding box center [653, 202] width 18 height 18
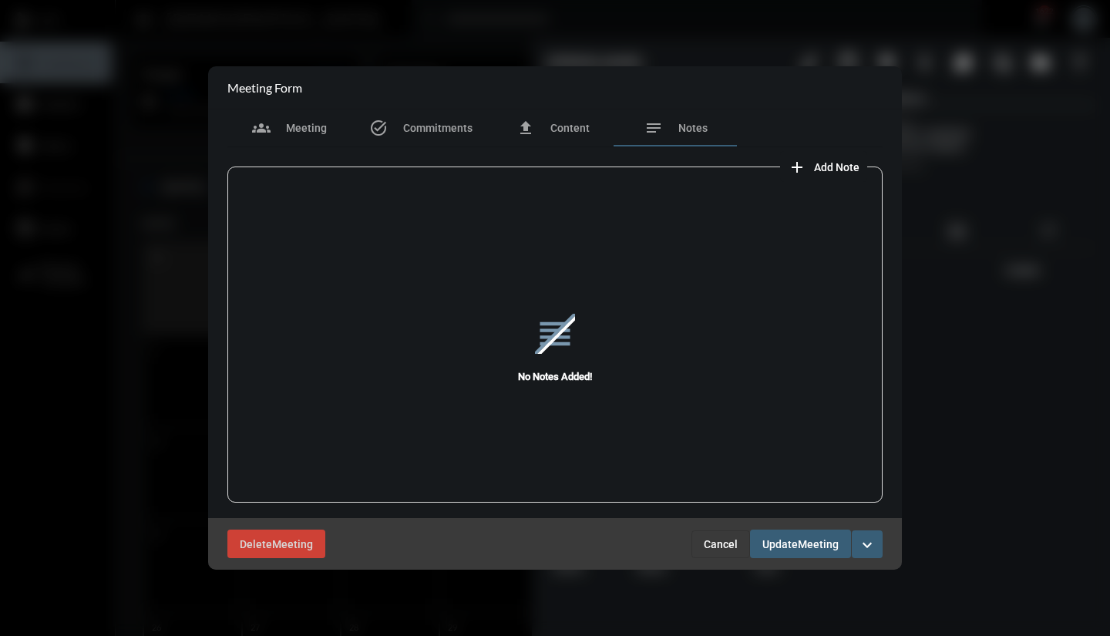
click at [797, 171] on mat-icon "add" at bounding box center [796, 167] width 18 height 18
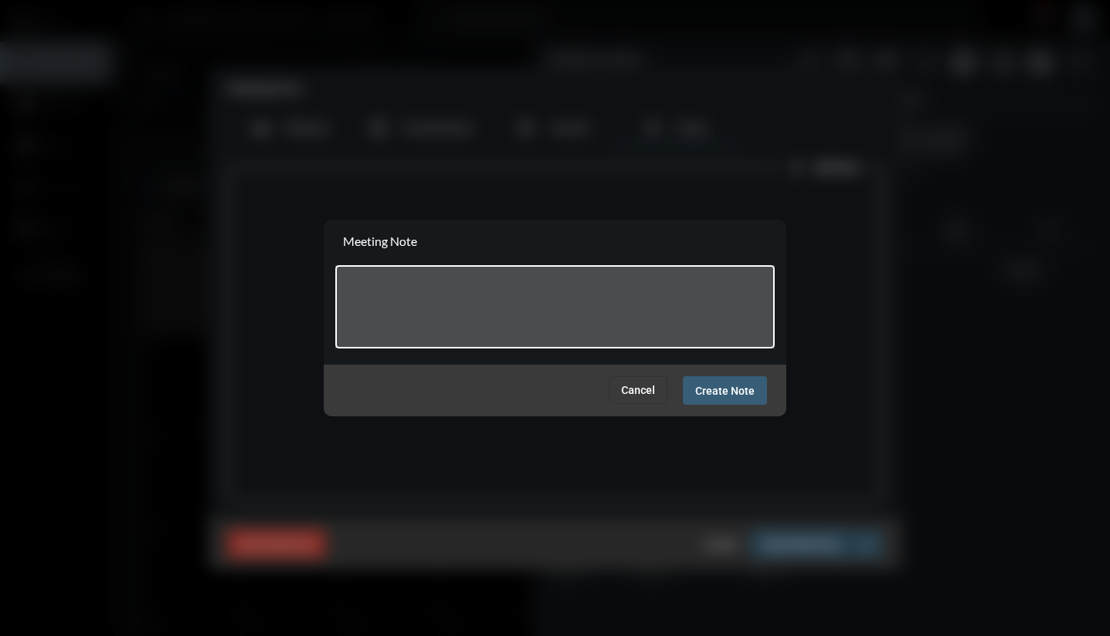
type textarea "*"
type textarea "**********"
click at [752, 390] on span "Create Note" at bounding box center [724, 390] width 59 height 12
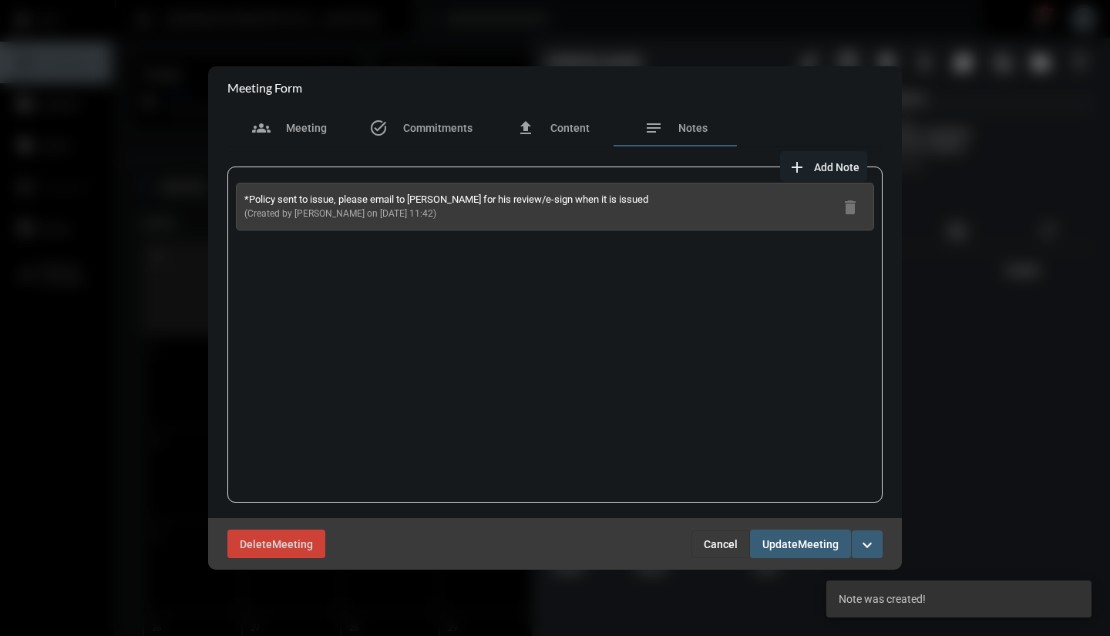
click at [817, 546] on span "Meeting" at bounding box center [817, 544] width 41 height 12
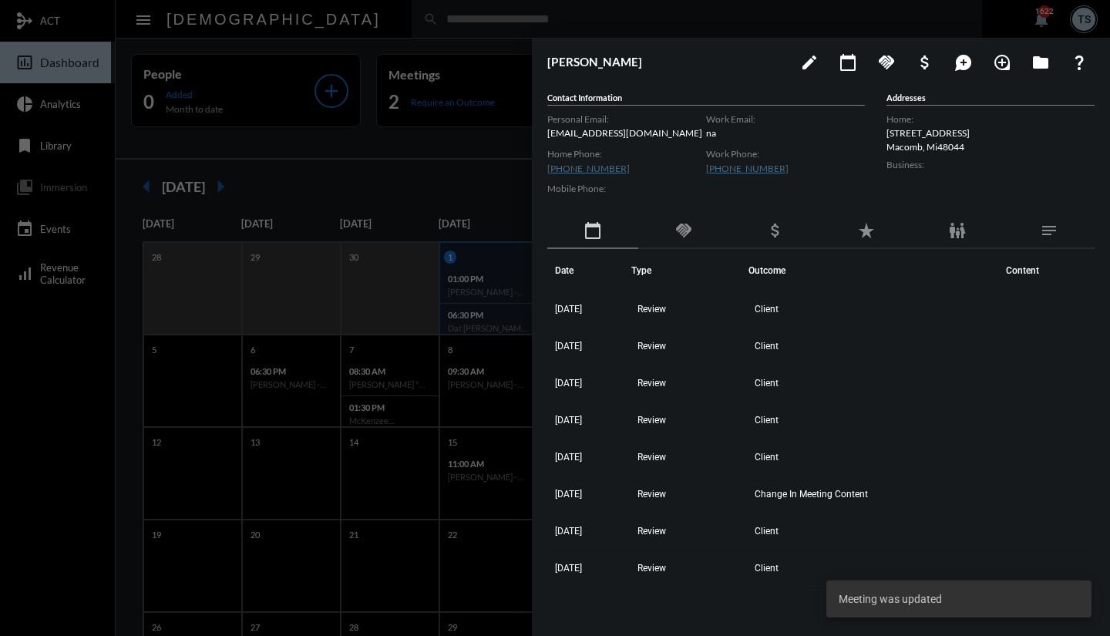
click at [441, 103] on div at bounding box center [555, 318] width 1110 height 636
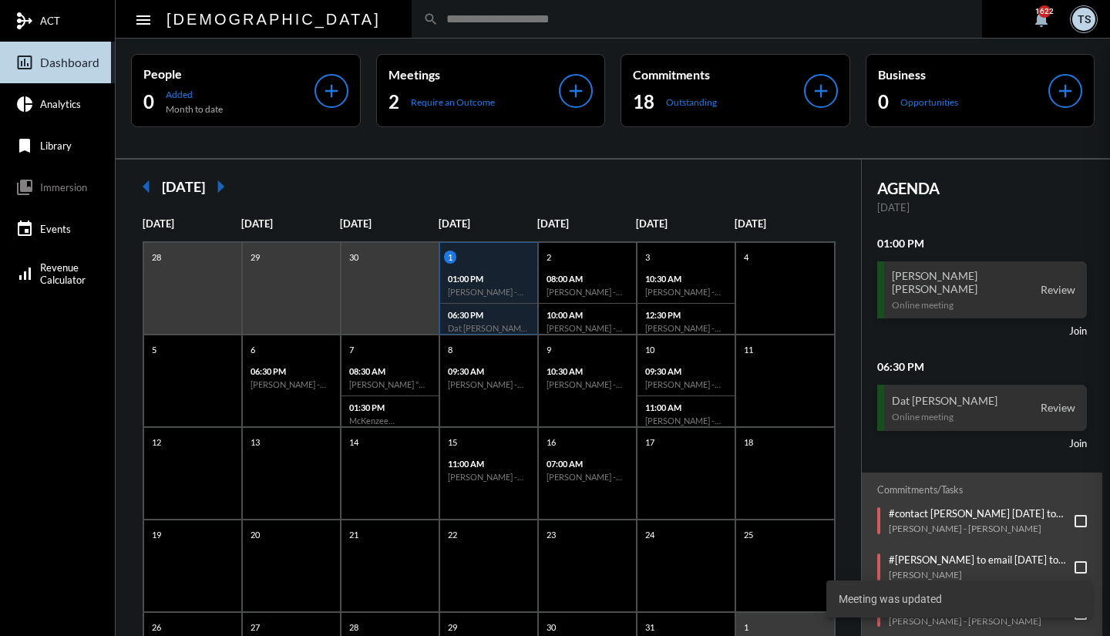
click at [441, 103] on p "Require an Outcome" at bounding box center [453, 102] width 84 height 12
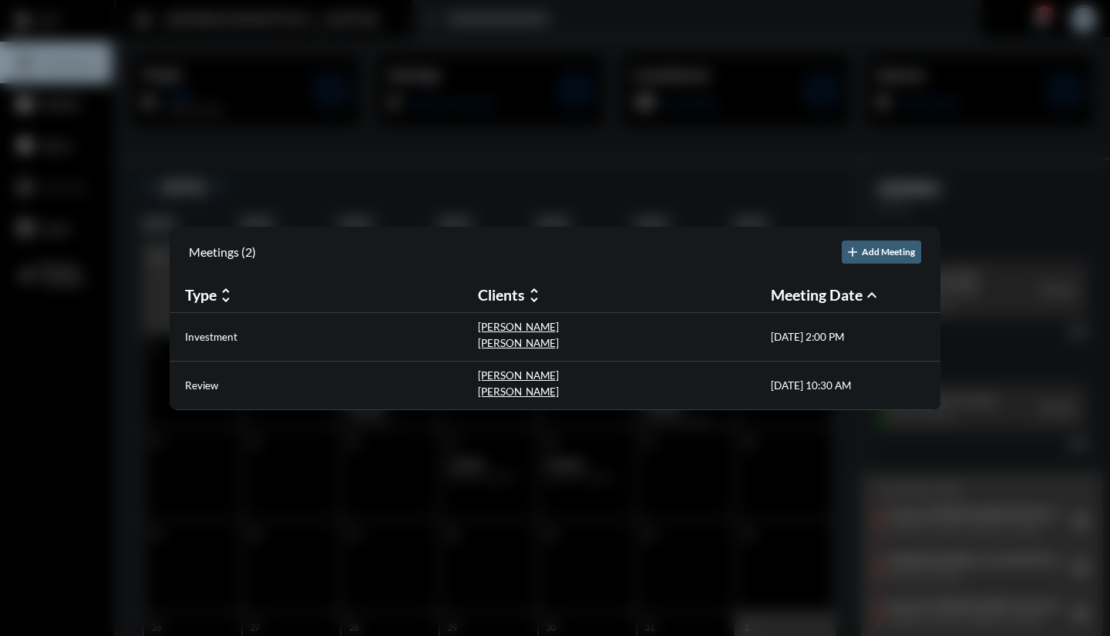
click at [489, 332] on div "[PERSON_NAME]" at bounding box center [518, 329] width 81 height 16
click at [230, 331] on p "Investment" at bounding box center [211, 337] width 52 height 12
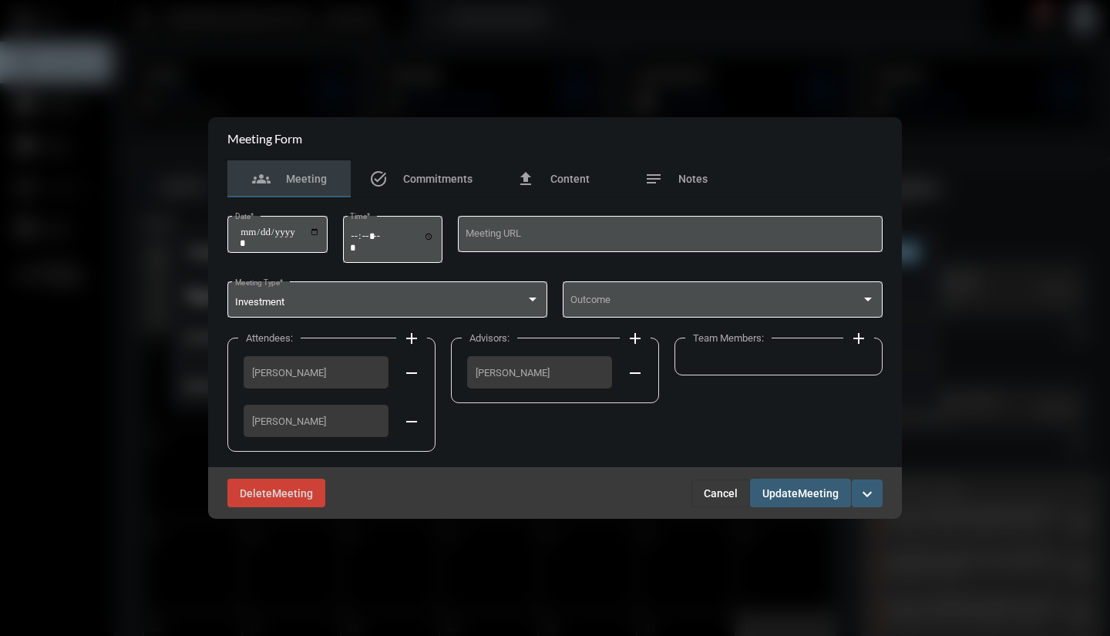
click at [589, 310] on div "Outcome" at bounding box center [722, 298] width 305 height 39
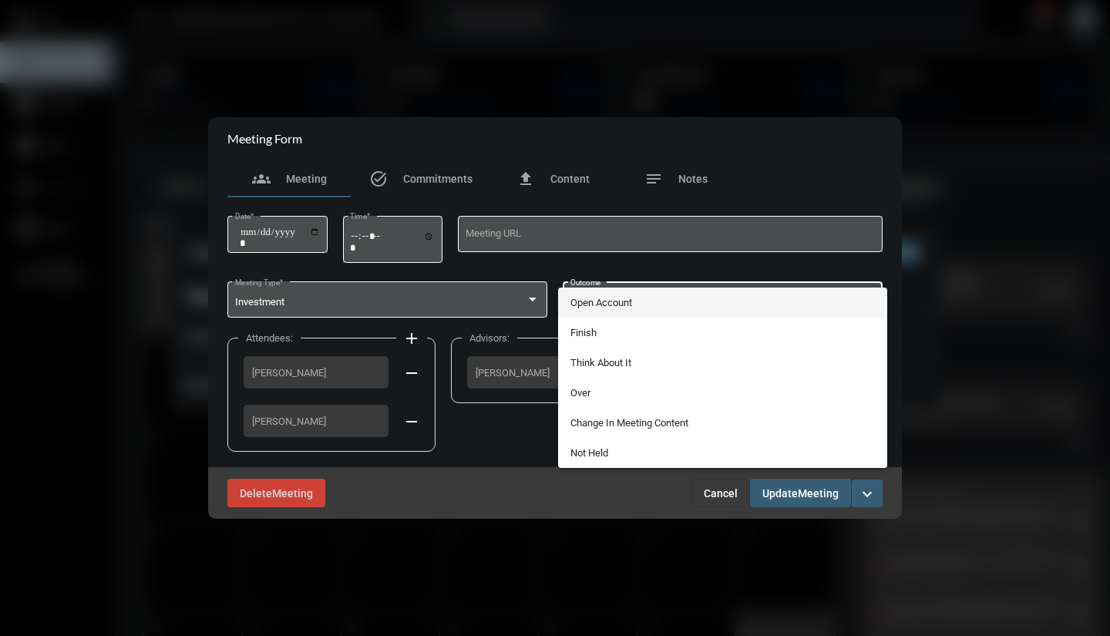
click at [594, 308] on span "Open Account" at bounding box center [722, 302] width 305 height 30
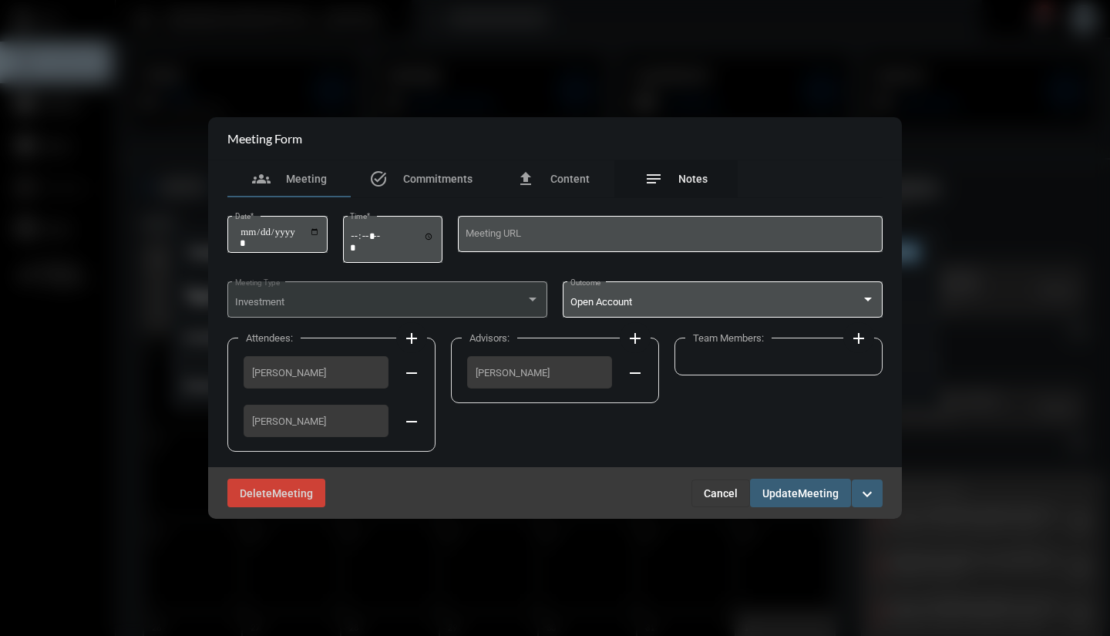
click at [664, 176] on div "notes Notes" at bounding box center [675, 179] width 63 height 18
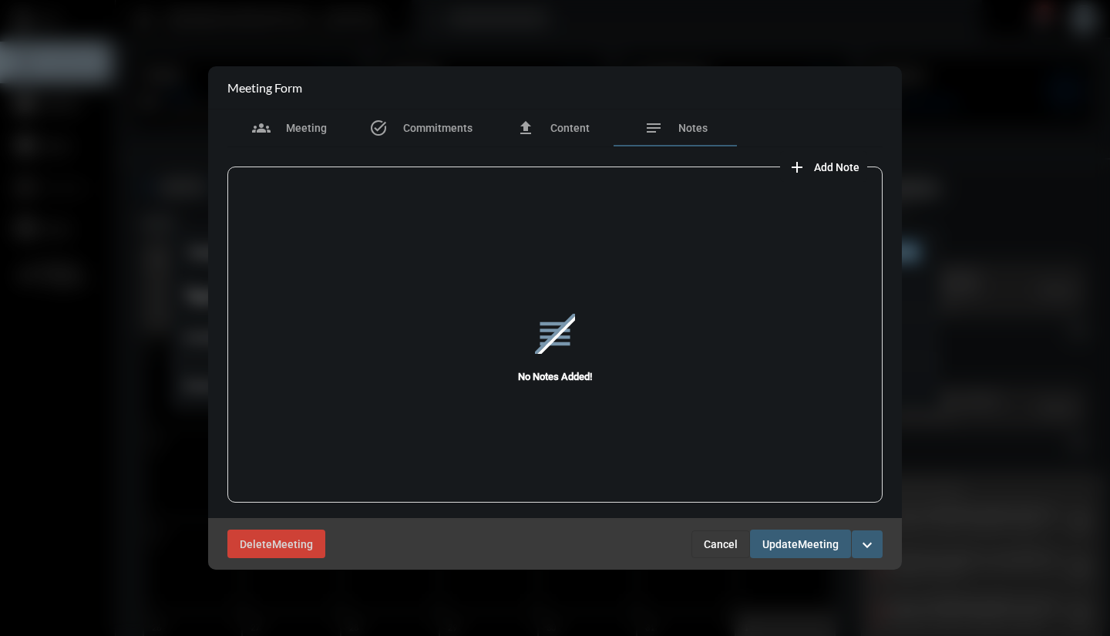
click at [802, 159] on mat-icon "add" at bounding box center [796, 167] width 18 height 18
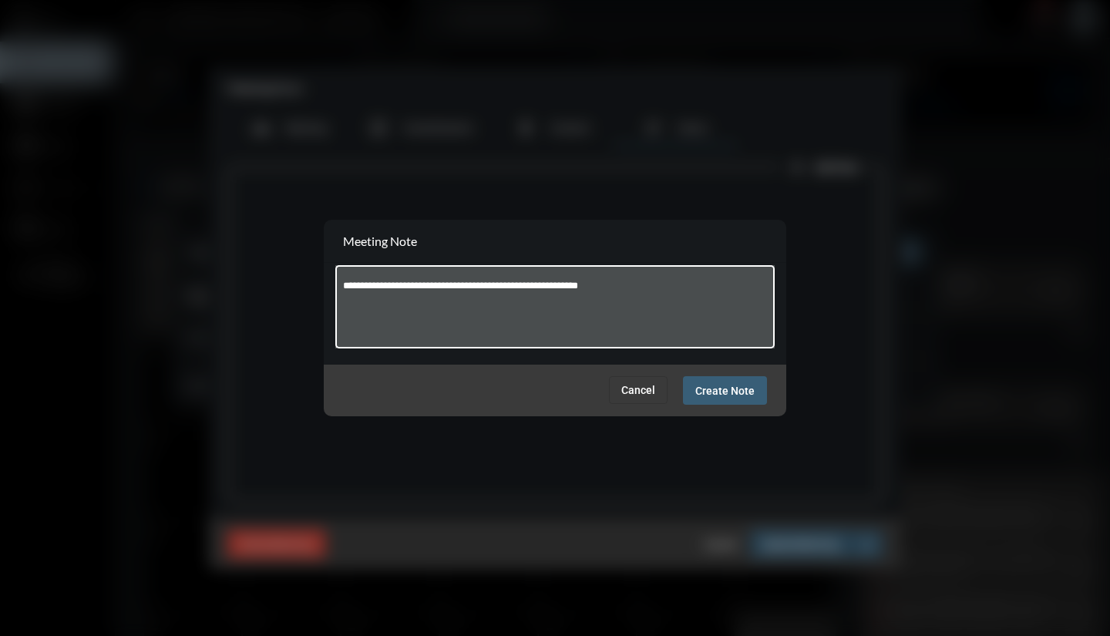
type textarea "**********"
click at [711, 384] on span "Create Note" at bounding box center [724, 390] width 59 height 12
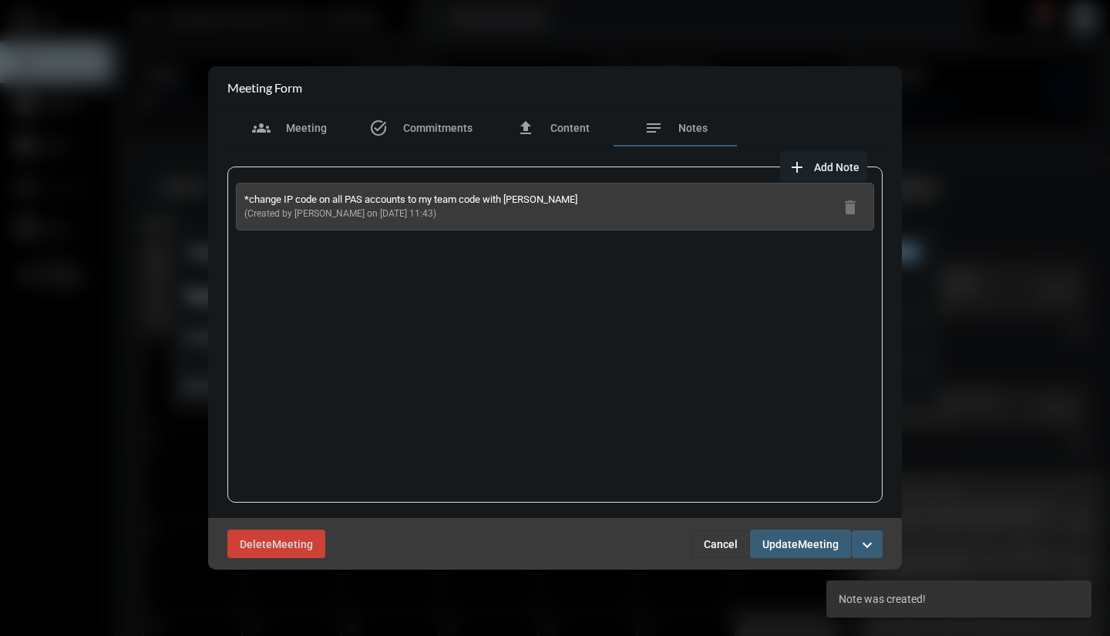
click at [800, 166] on mat-icon "add" at bounding box center [796, 167] width 18 height 18
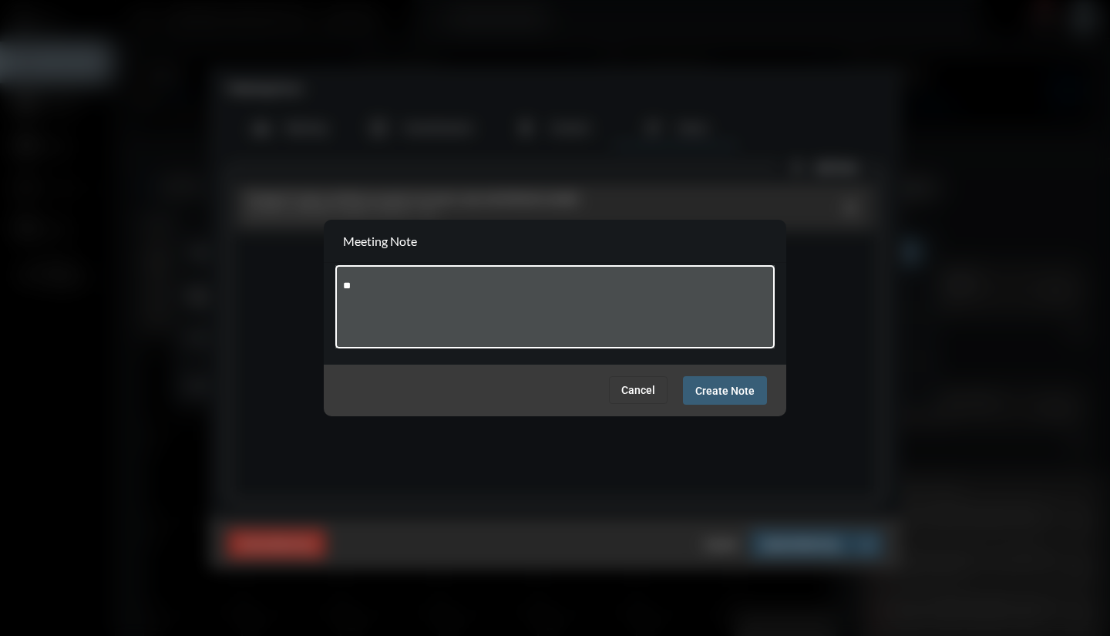
type textarea "*"
type textarea "**********"
click at [727, 390] on span "Create Note" at bounding box center [724, 390] width 59 height 12
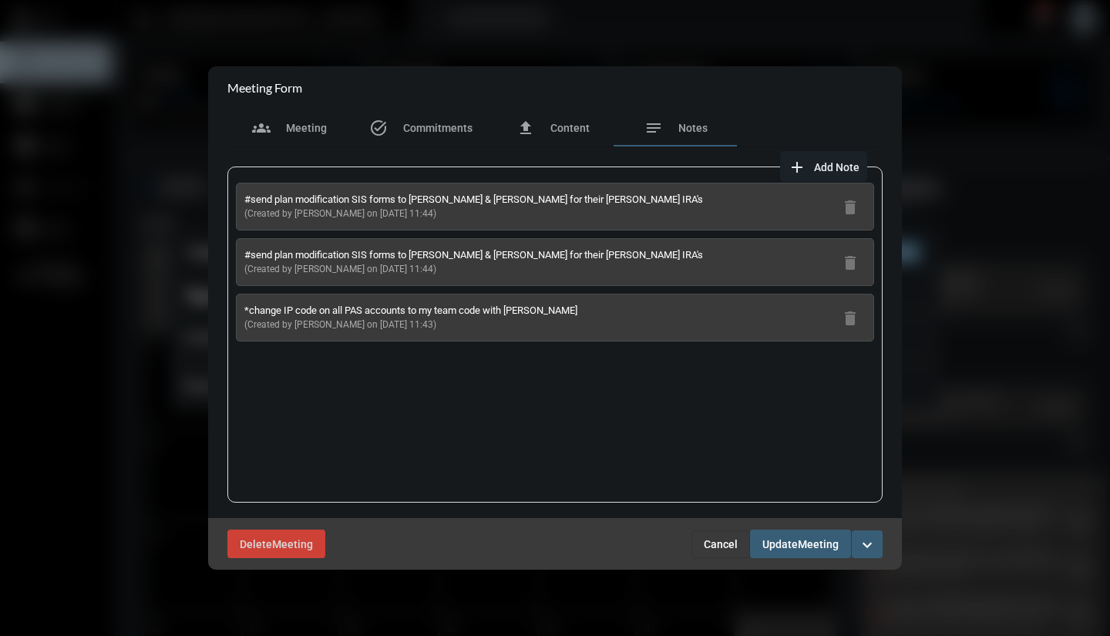
click at [711, 202] on div "#send plan modification SIS forms to [PERSON_NAME] & [PERSON_NAME] for their [P…" at bounding box center [555, 207] width 638 height 48
click at [796, 166] on mat-icon "add" at bounding box center [796, 167] width 18 height 18
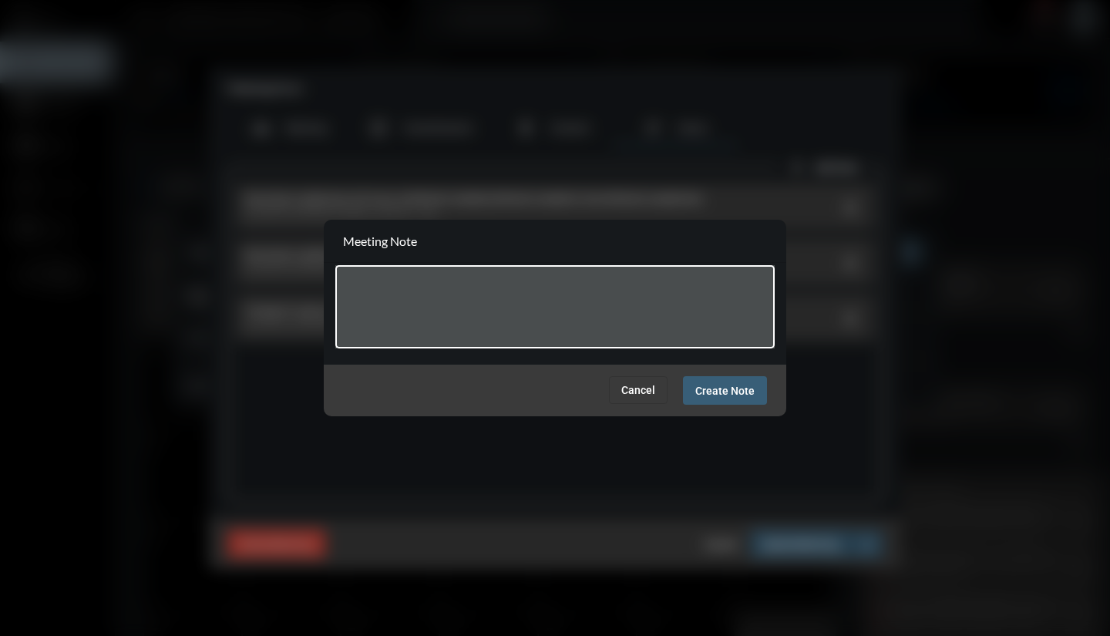
type textarea "*"
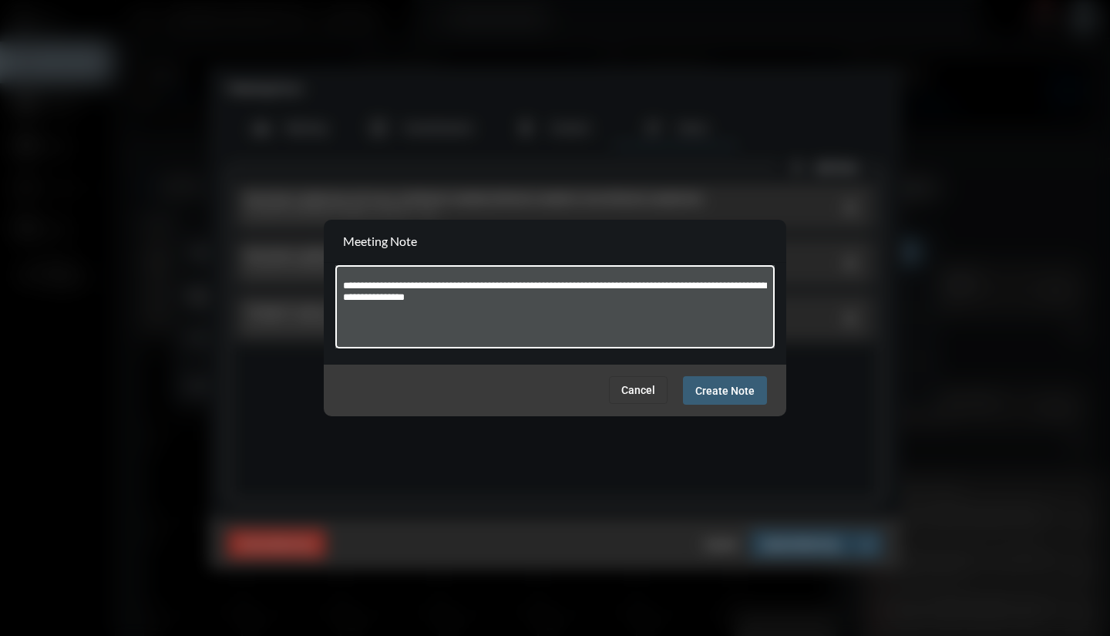
click at [348, 287] on textarea "**********" at bounding box center [555, 309] width 425 height 61
type textarea "**********"
click at [730, 384] on span "Create Note" at bounding box center [724, 390] width 59 height 12
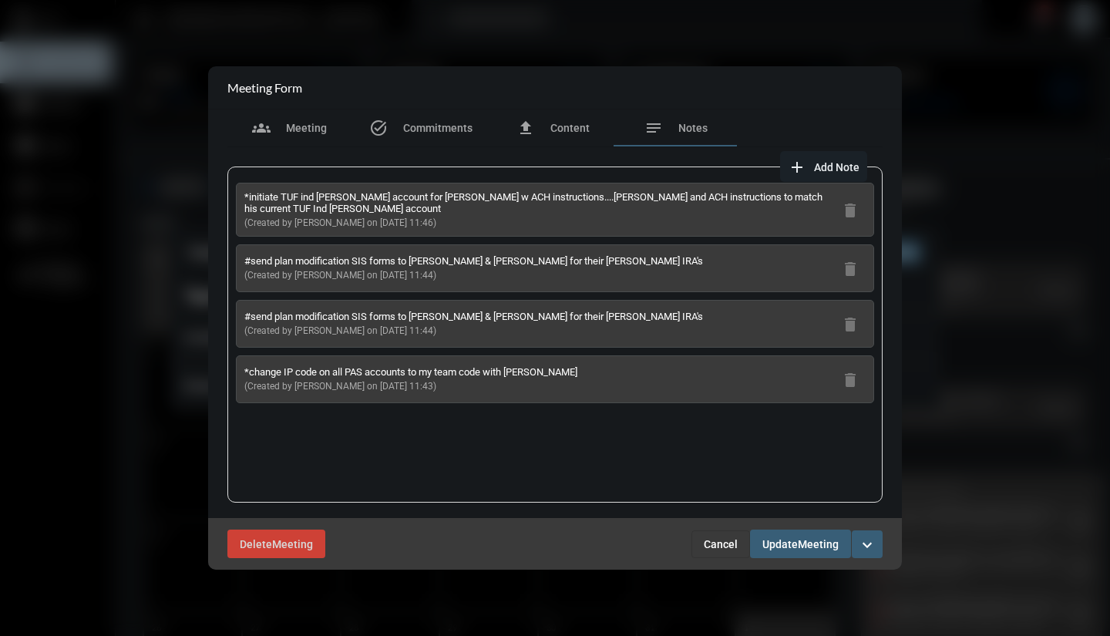
click at [770, 535] on button "Update Meeting" at bounding box center [800, 543] width 101 height 29
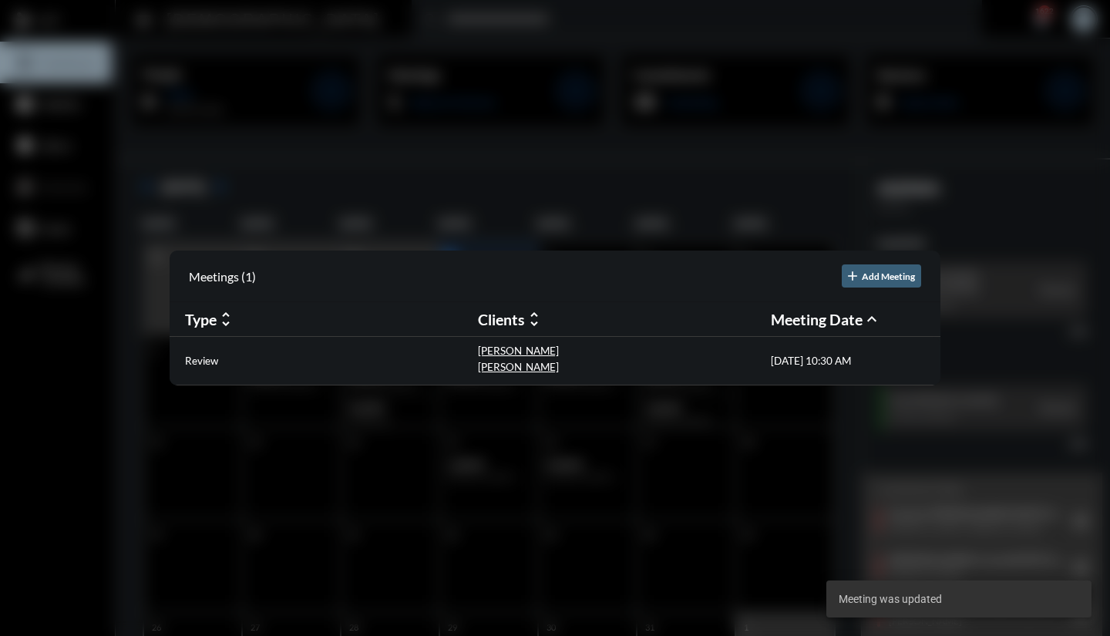
click at [204, 361] on p "Review" at bounding box center [201, 360] width 33 height 12
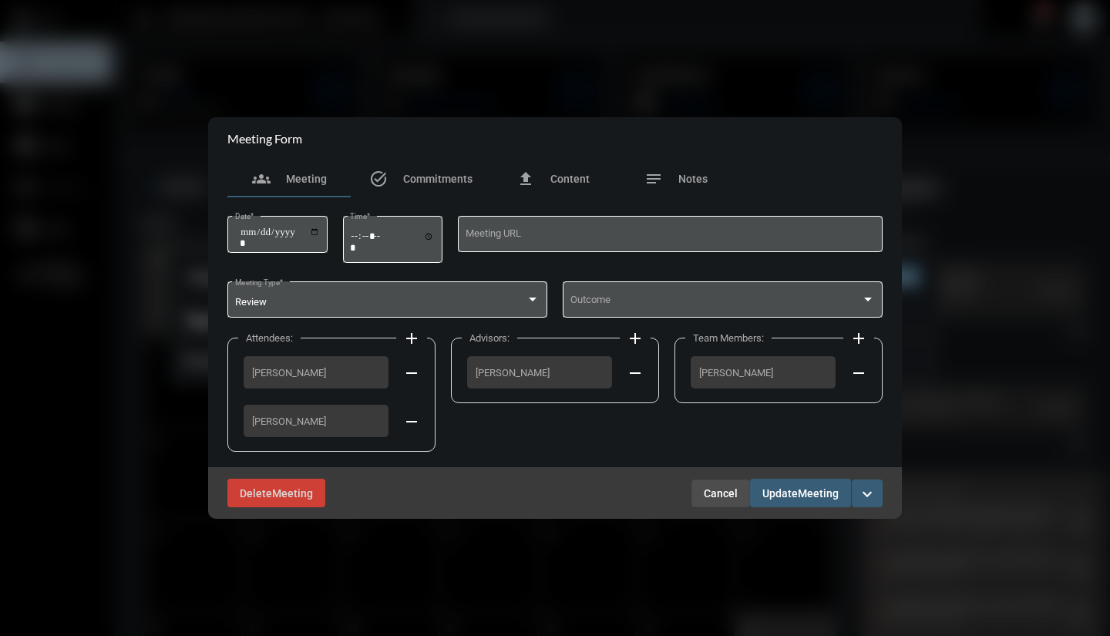
click at [714, 488] on span "Cancel" at bounding box center [720, 493] width 34 height 12
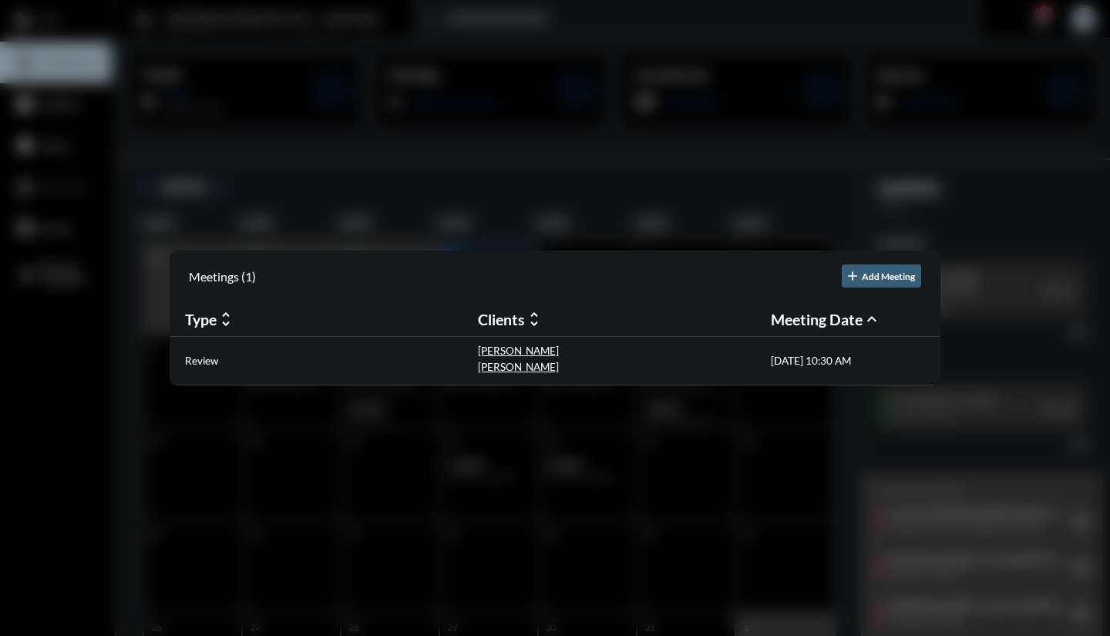
click at [723, 183] on div at bounding box center [555, 318] width 1110 height 636
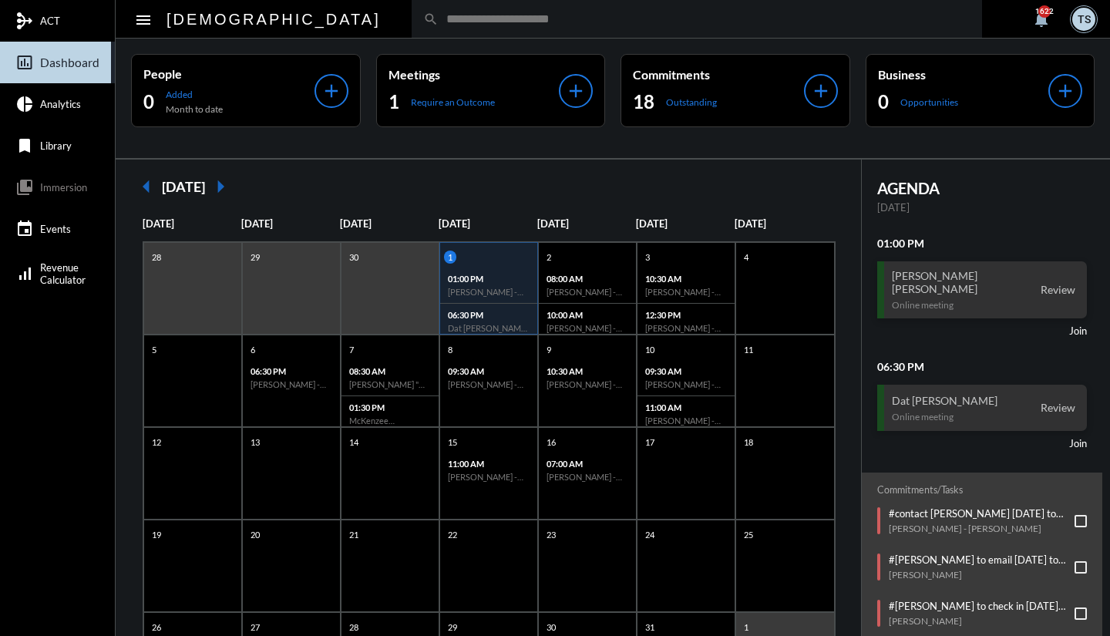
click at [420, 301] on div "30" at bounding box center [390, 288] width 99 height 92
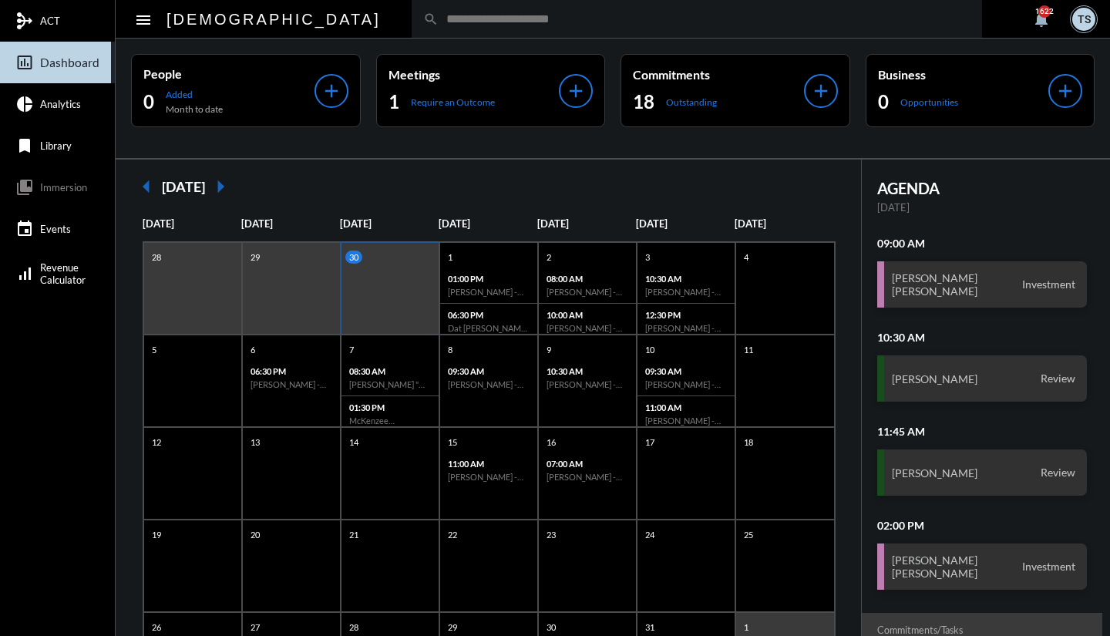
click at [904, 557] on h3 "[PERSON_NAME] [PERSON_NAME]" at bounding box center [934, 566] width 86 height 26
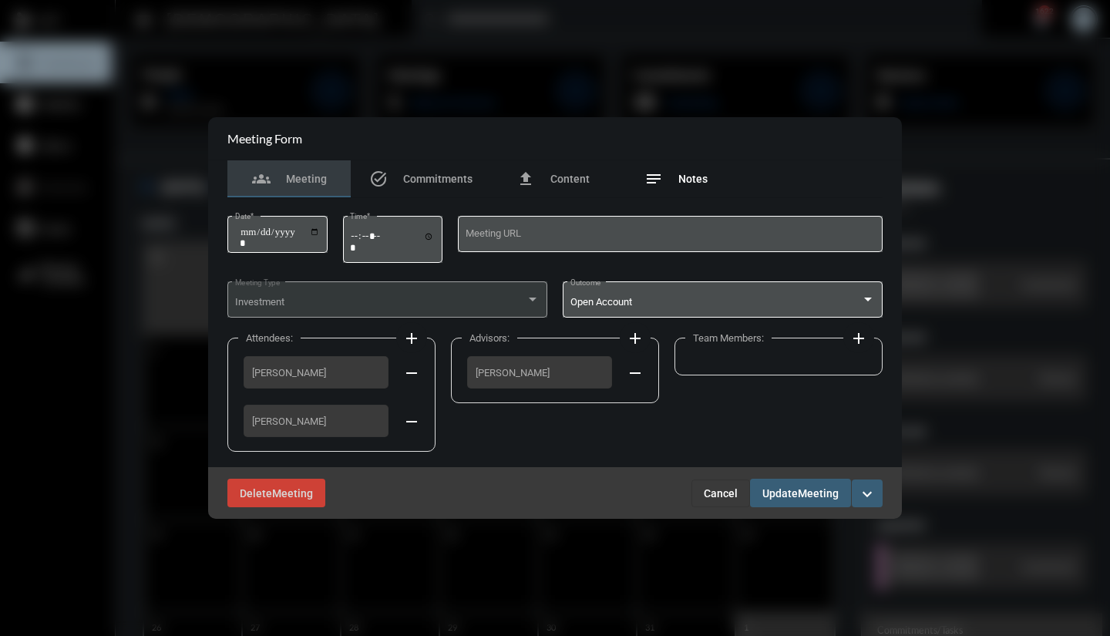
click at [679, 178] on span "Notes" at bounding box center [692, 179] width 29 height 12
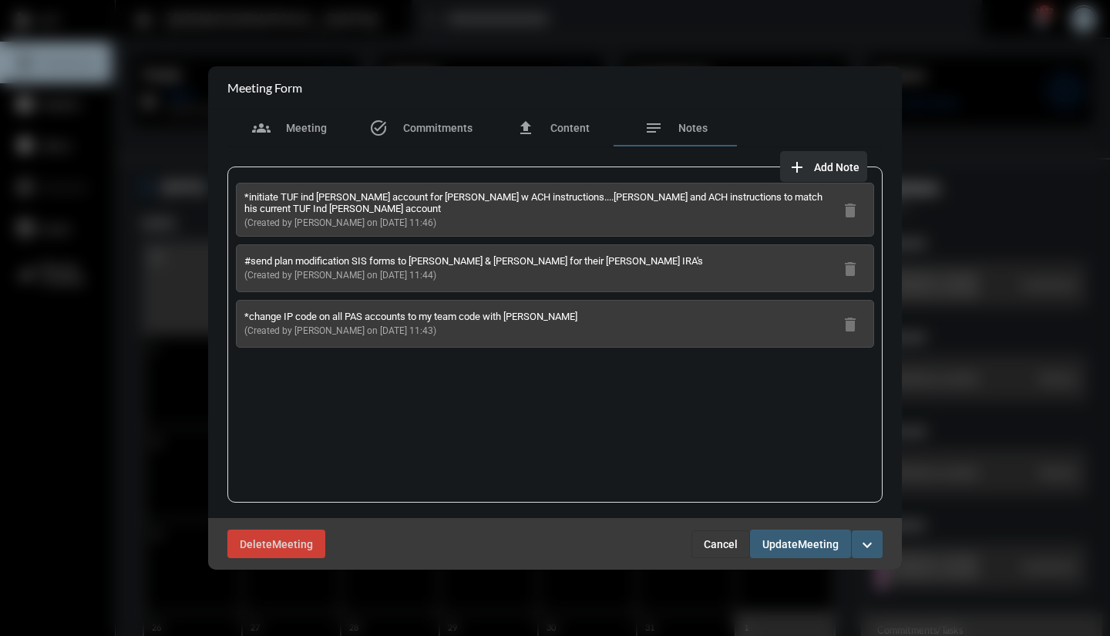
click at [797, 167] on mat-icon "add" at bounding box center [796, 167] width 18 height 18
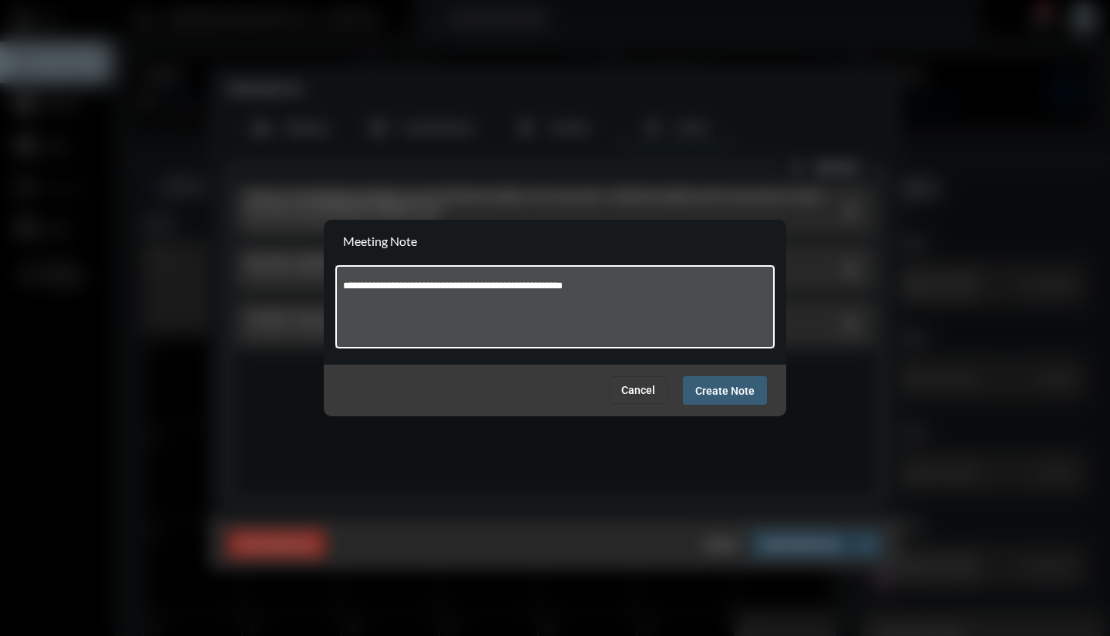
type textarea "**********"
click at [733, 391] on span "Create Note" at bounding box center [724, 390] width 59 height 12
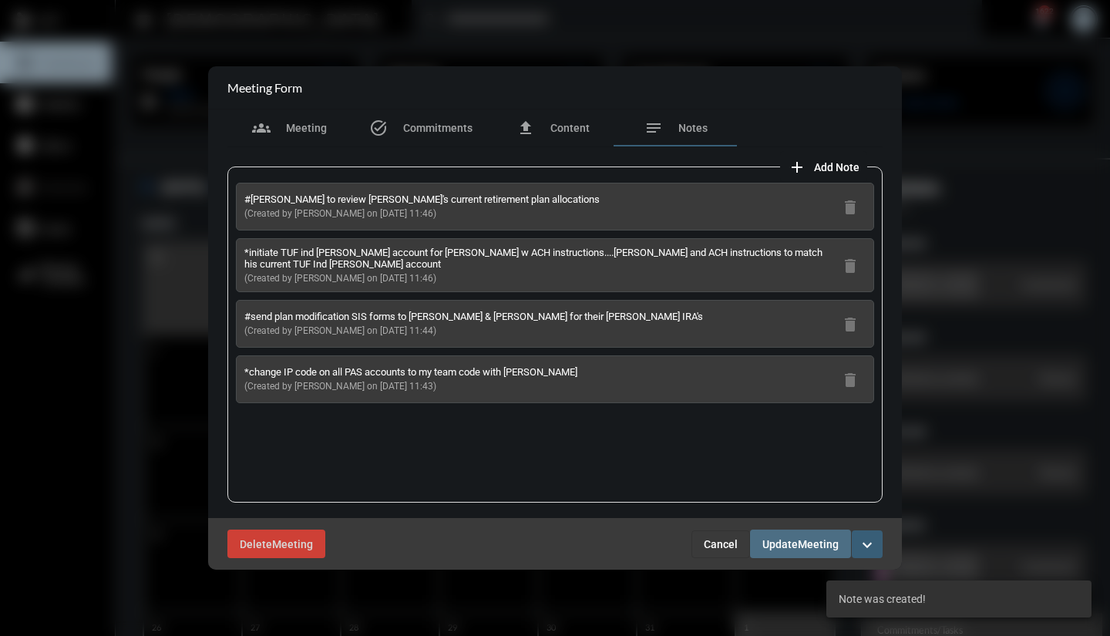
click at [771, 542] on span "Update" at bounding box center [779, 544] width 35 height 12
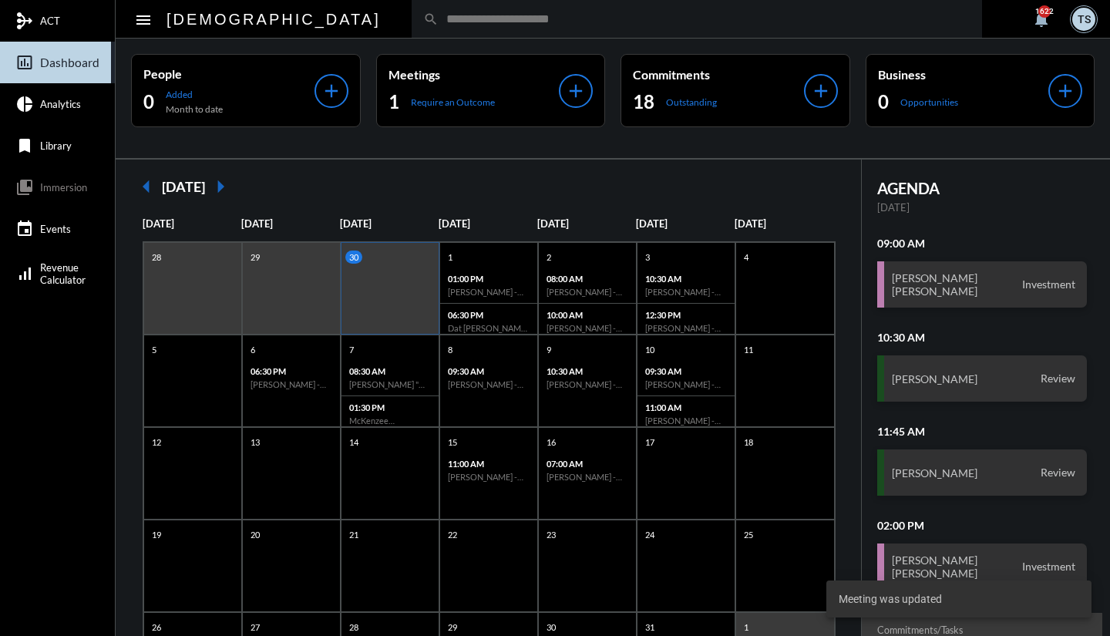
click at [420, 104] on p "Require an Outcome" at bounding box center [453, 102] width 84 height 12
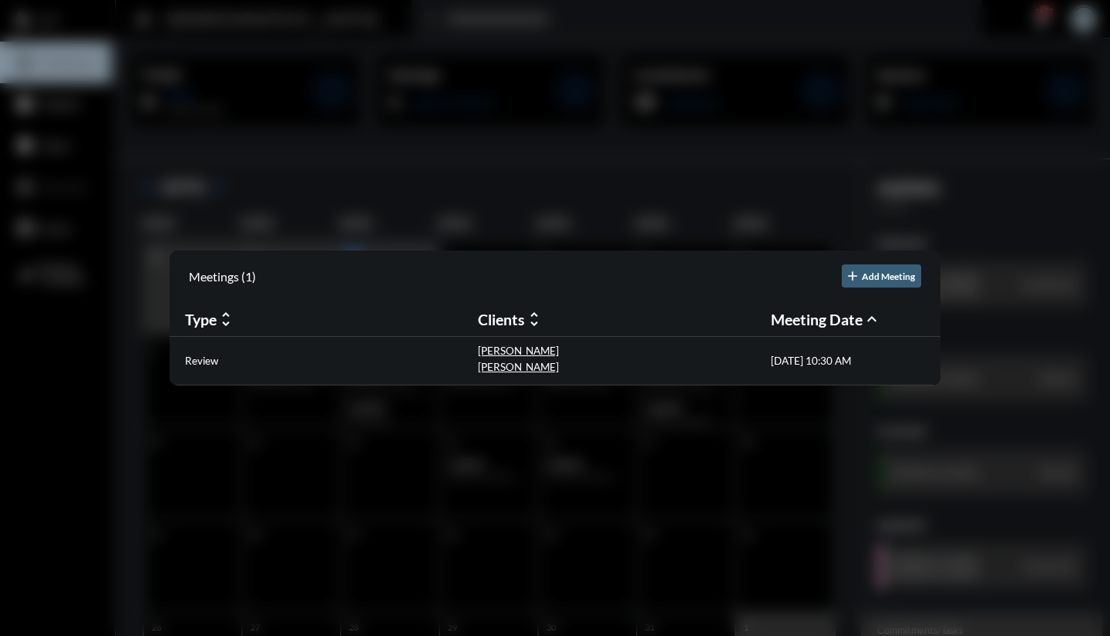
click at [203, 363] on p "Review" at bounding box center [201, 360] width 33 height 12
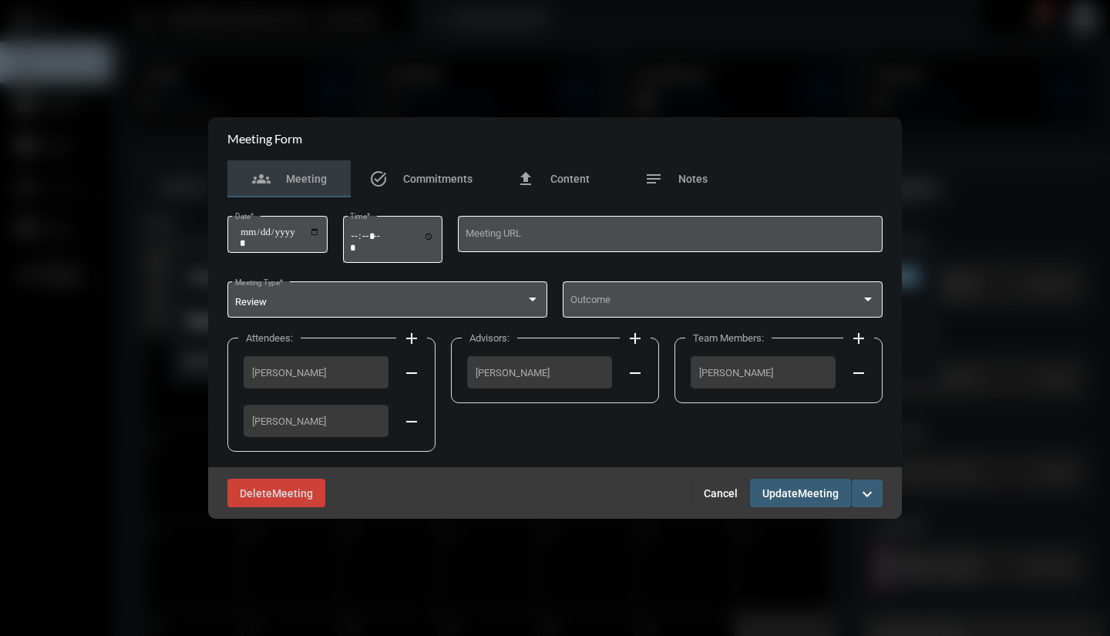
click at [616, 297] on span at bounding box center [715, 303] width 291 height 12
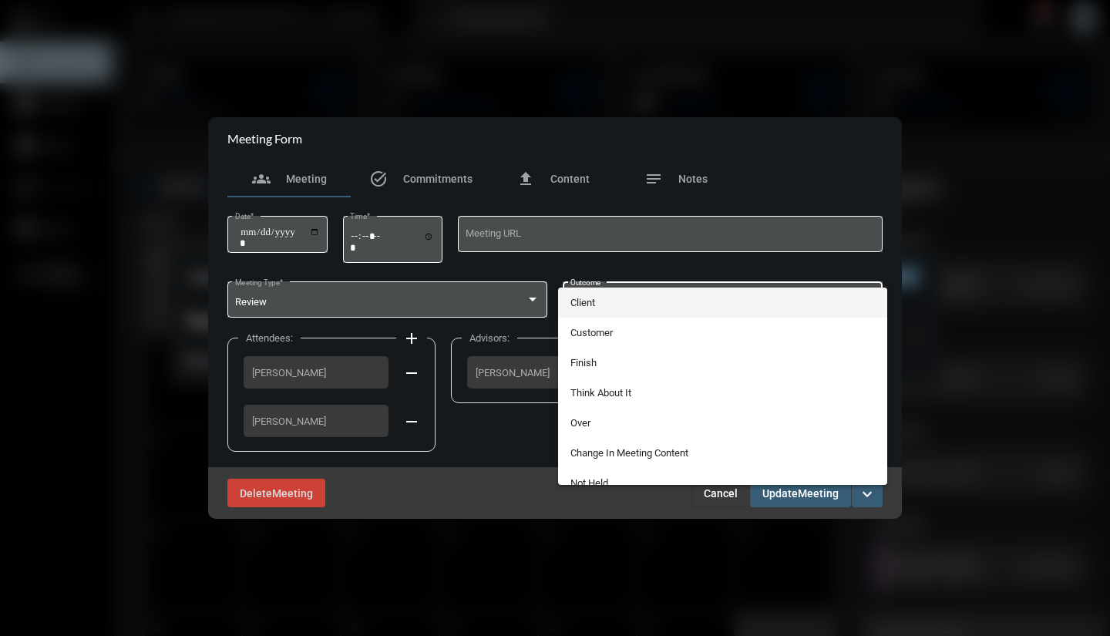
click at [597, 303] on span "Client" at bounding box center [722, 302] width 305 height 30
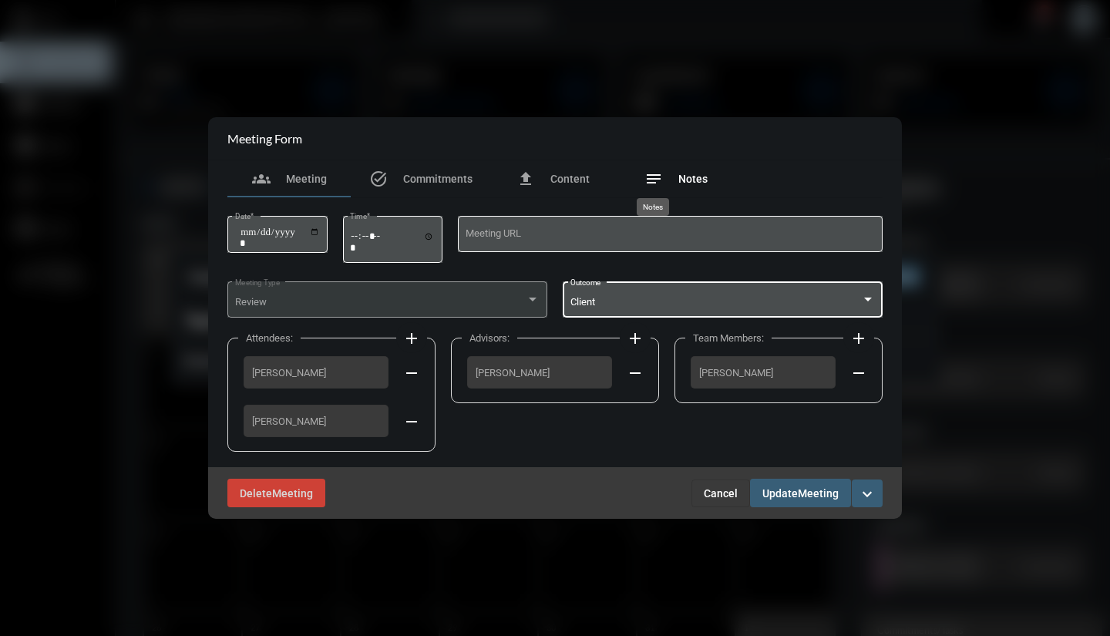
click at [651, 182] on mat-icon "notes" at bounding box center [653, 179] width 18 height 18
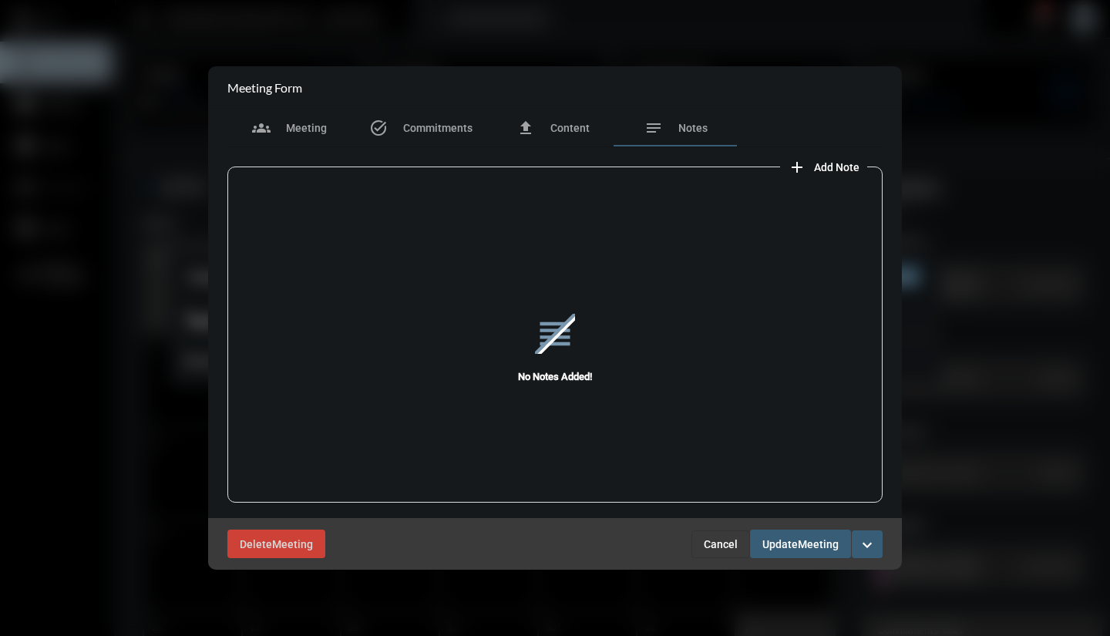
click at [798, 166] on mat-icon "add" at bounding box center [796, 167] width 18 height 18
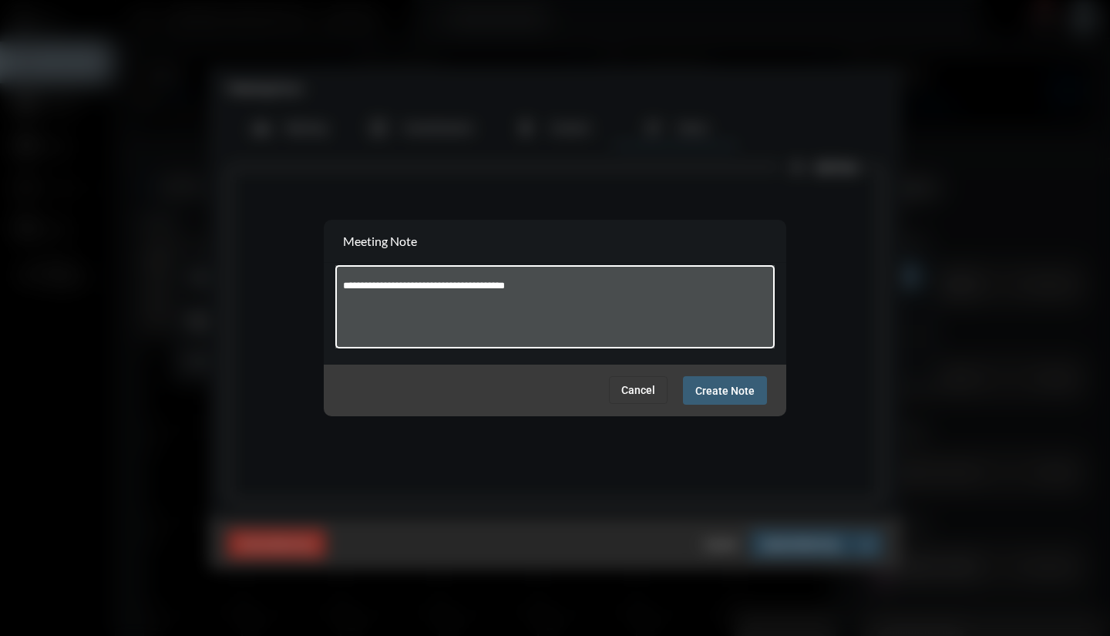
type textarea "**********"
click at [727, 391] on span "Create Note" at bounding box center [724, 390] width 59 height 12
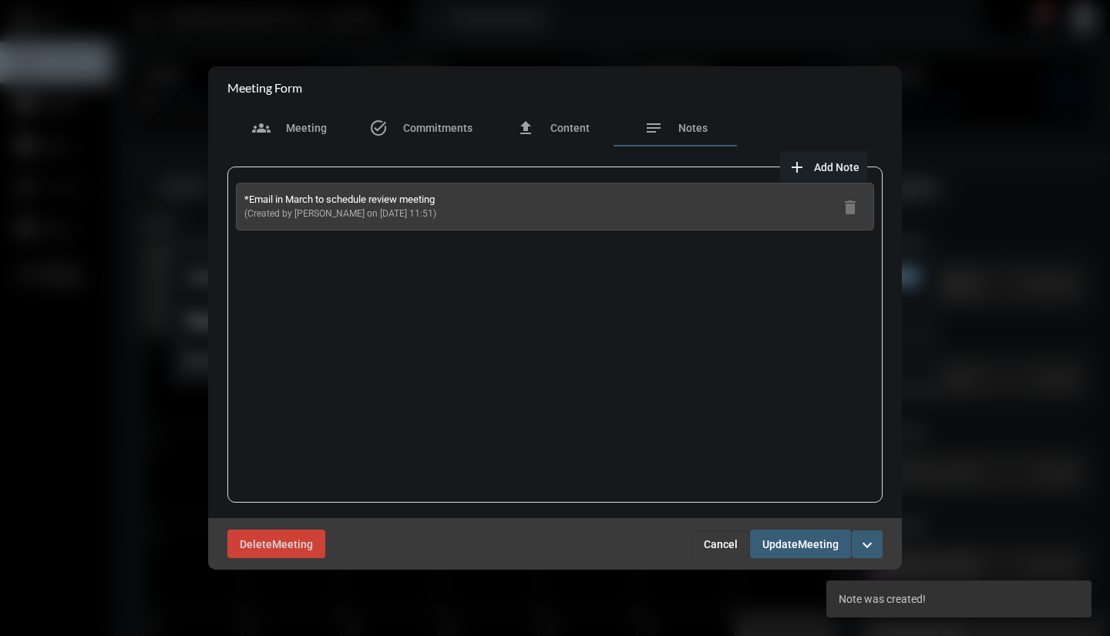
click at [773, 545] on span "Update" at bounding box center [779, 544] width 35 height 12
